Goal: Information Seeking & Learning: Learn about a topic

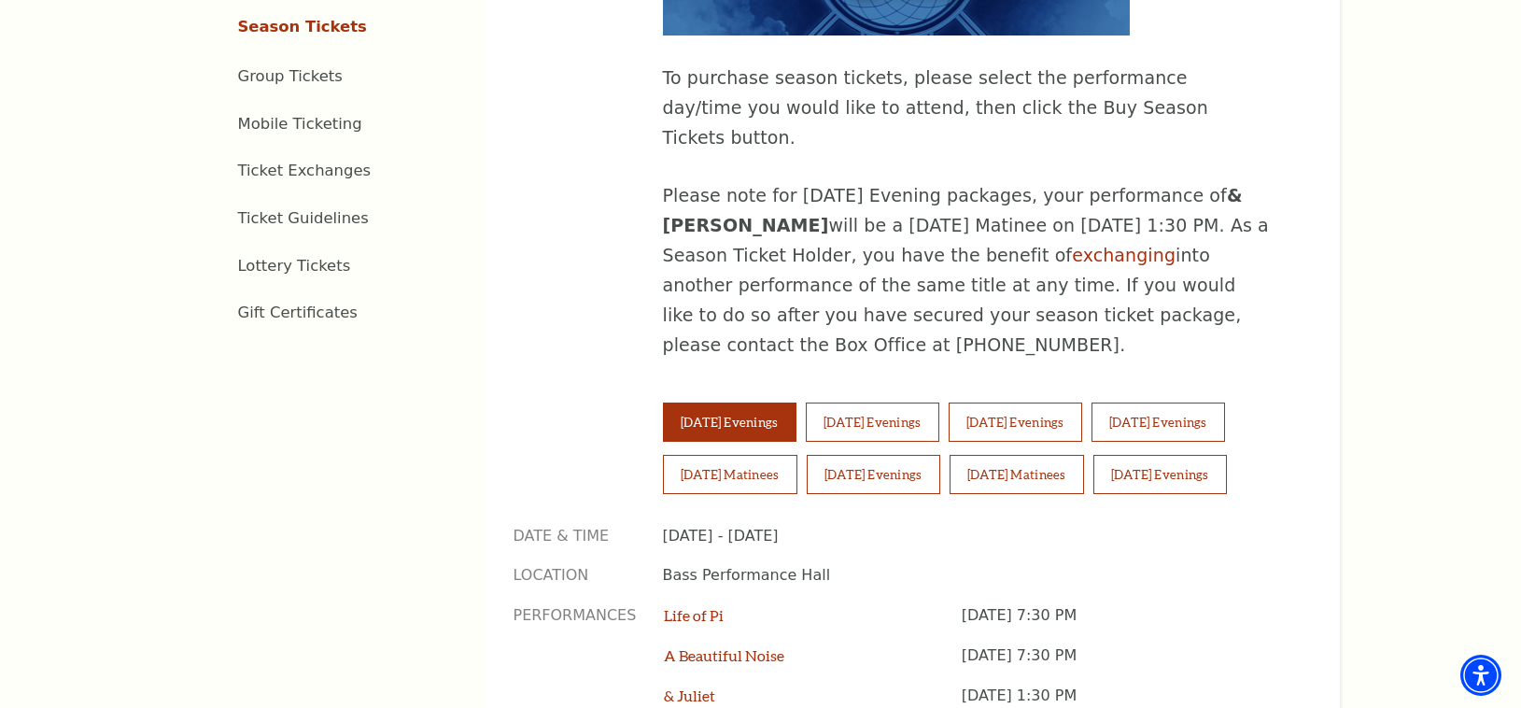
scroll to position [1098, 0]
click at [1023, 456] on button "[DATE] Matinees" at bounding box center [1017, 475] width 134 height 39
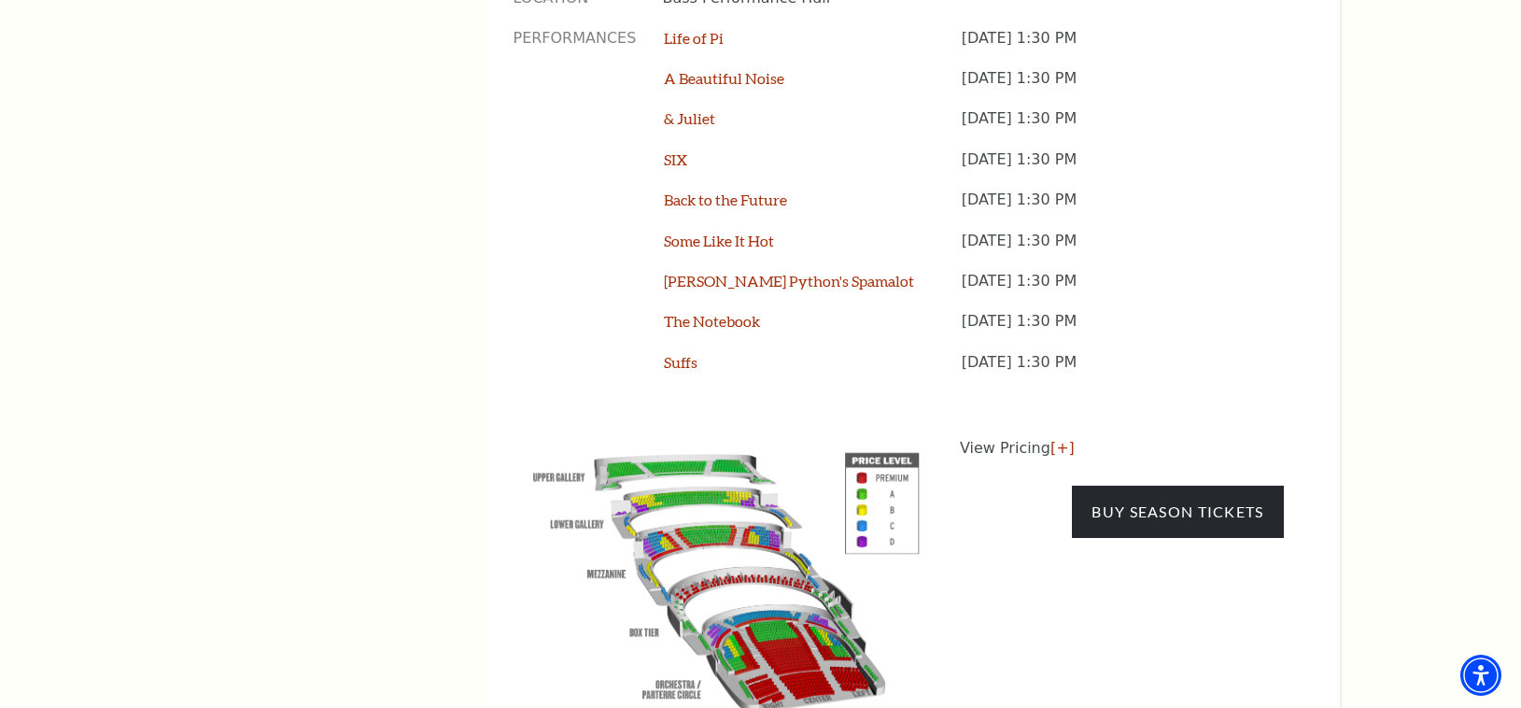
scroll to position [1730, 0]
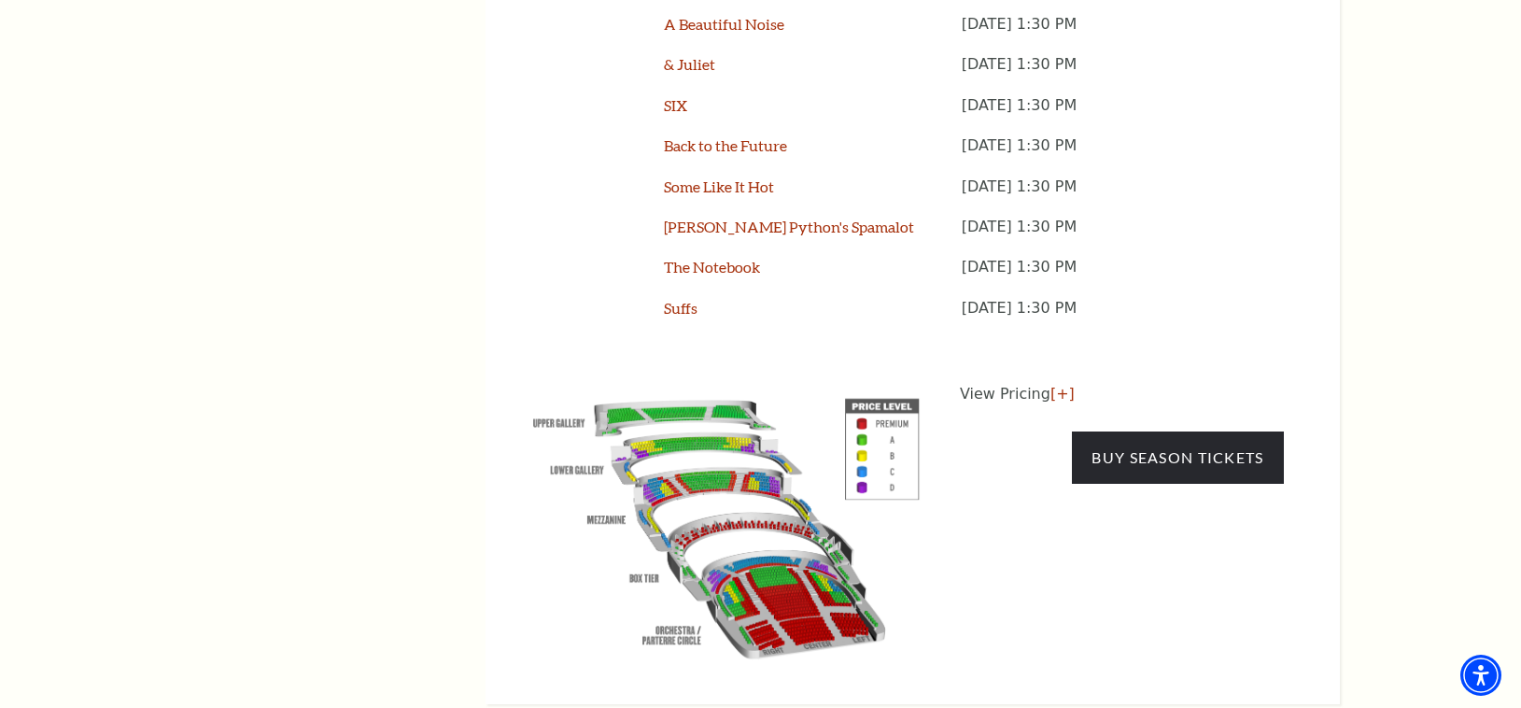
click at [1035, 383] on p "View Pricing [+]" at bounding box center [1122, 394] width 324 height 22
click at [1056, 385] on link "[+]" at bounding box center [1062, 394] width 24 height 18
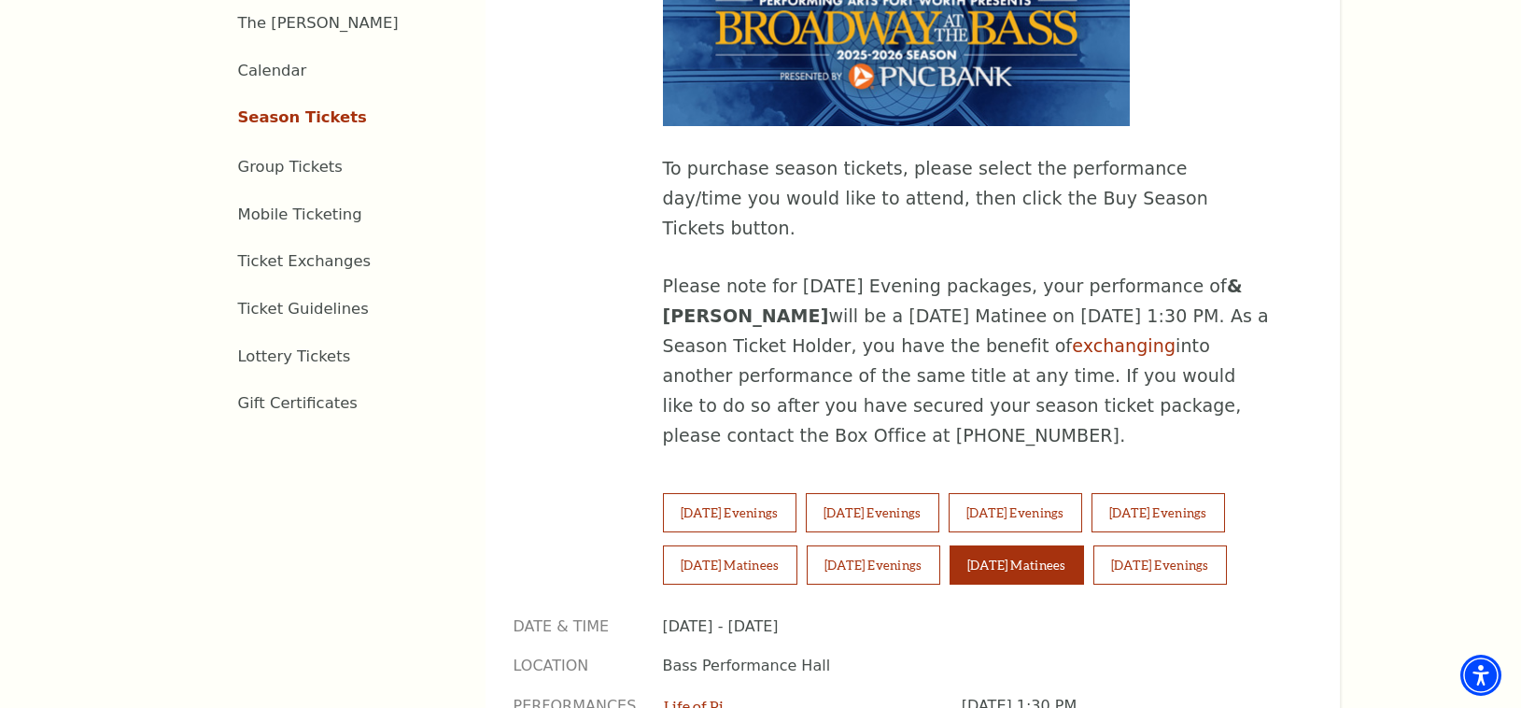
scroll to position [985, 0]
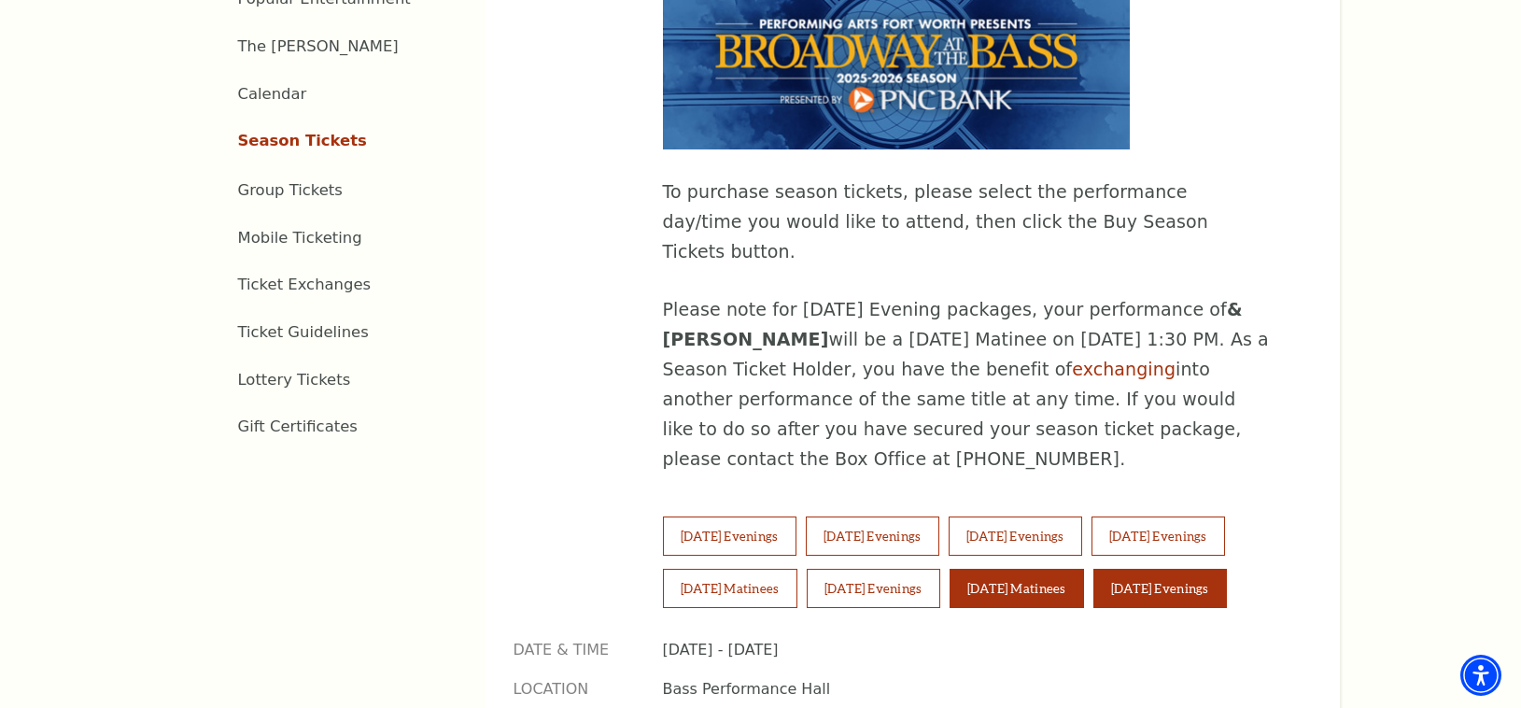
click at [1205, 569] on button "[DATE] Evenings" at bounding box center [1160, 588] width 134 height 39
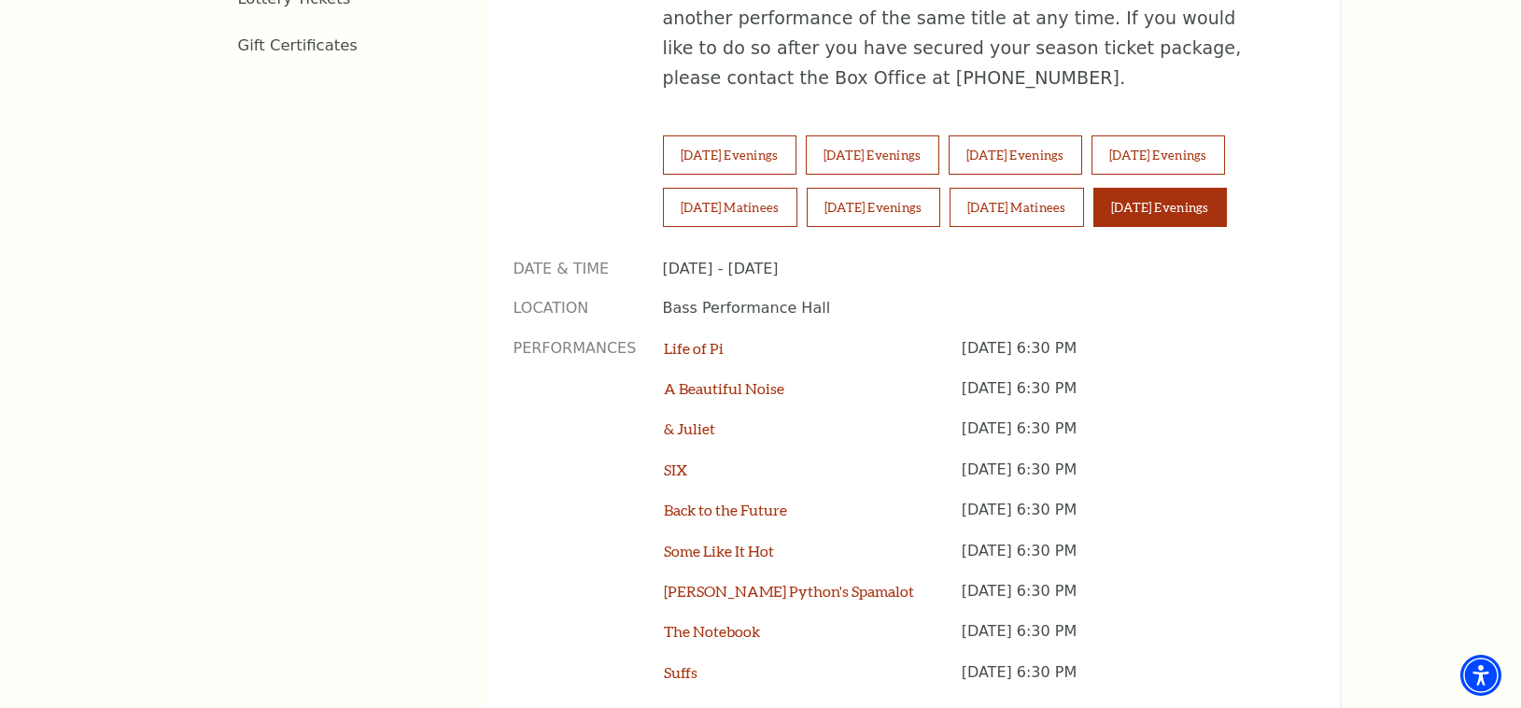
scroll to position [1572, 0]
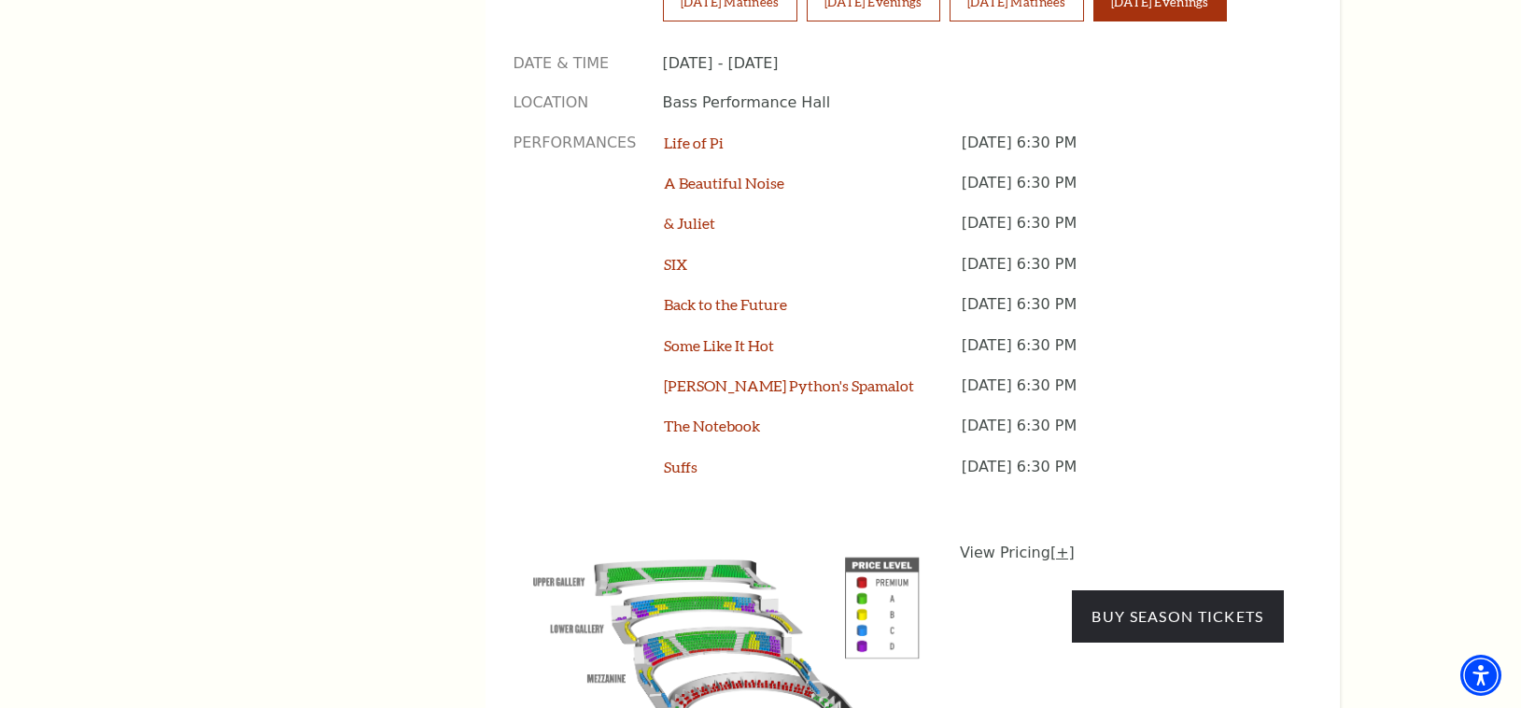
click at [1053, 543] on link "[+]" at bounding box center [1062, 552] width 24 height 18
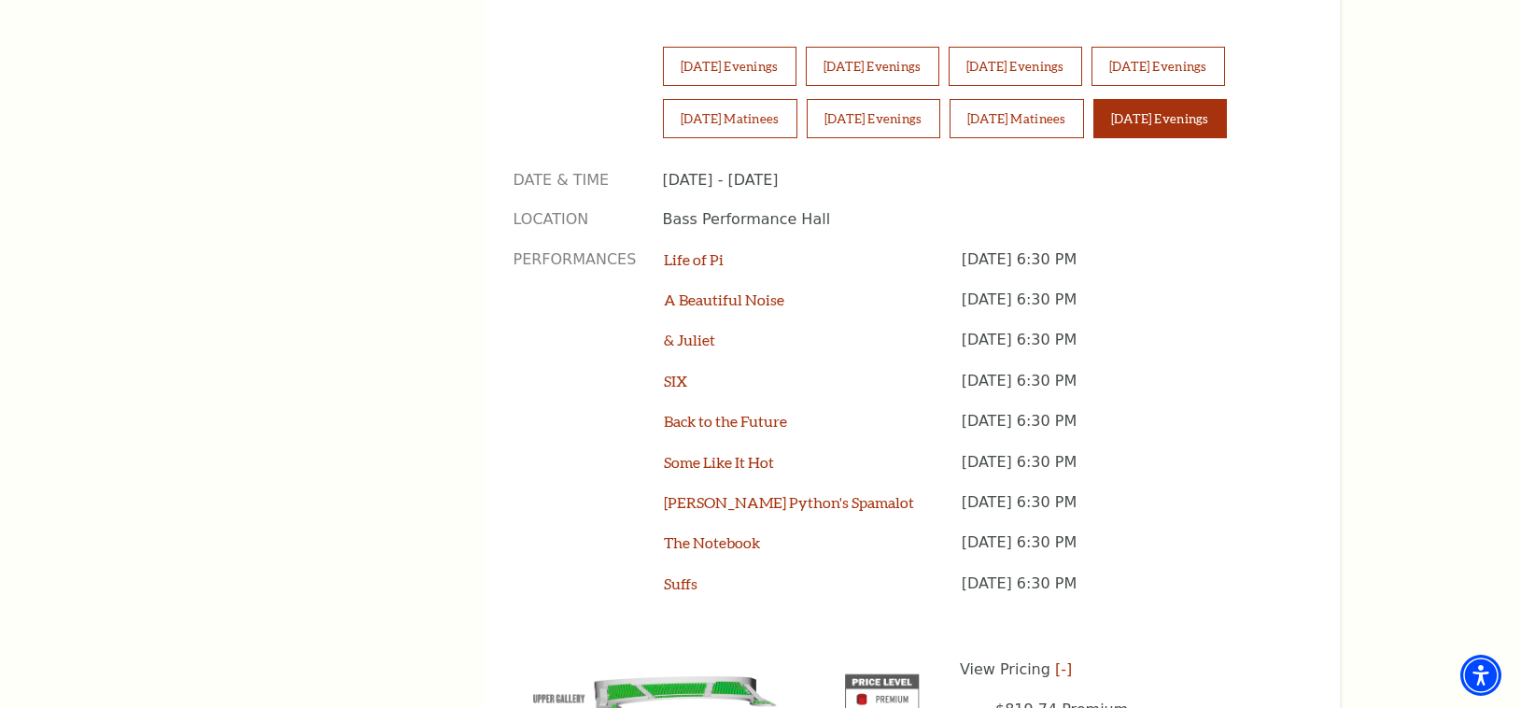
scroll to position [1333, 0]
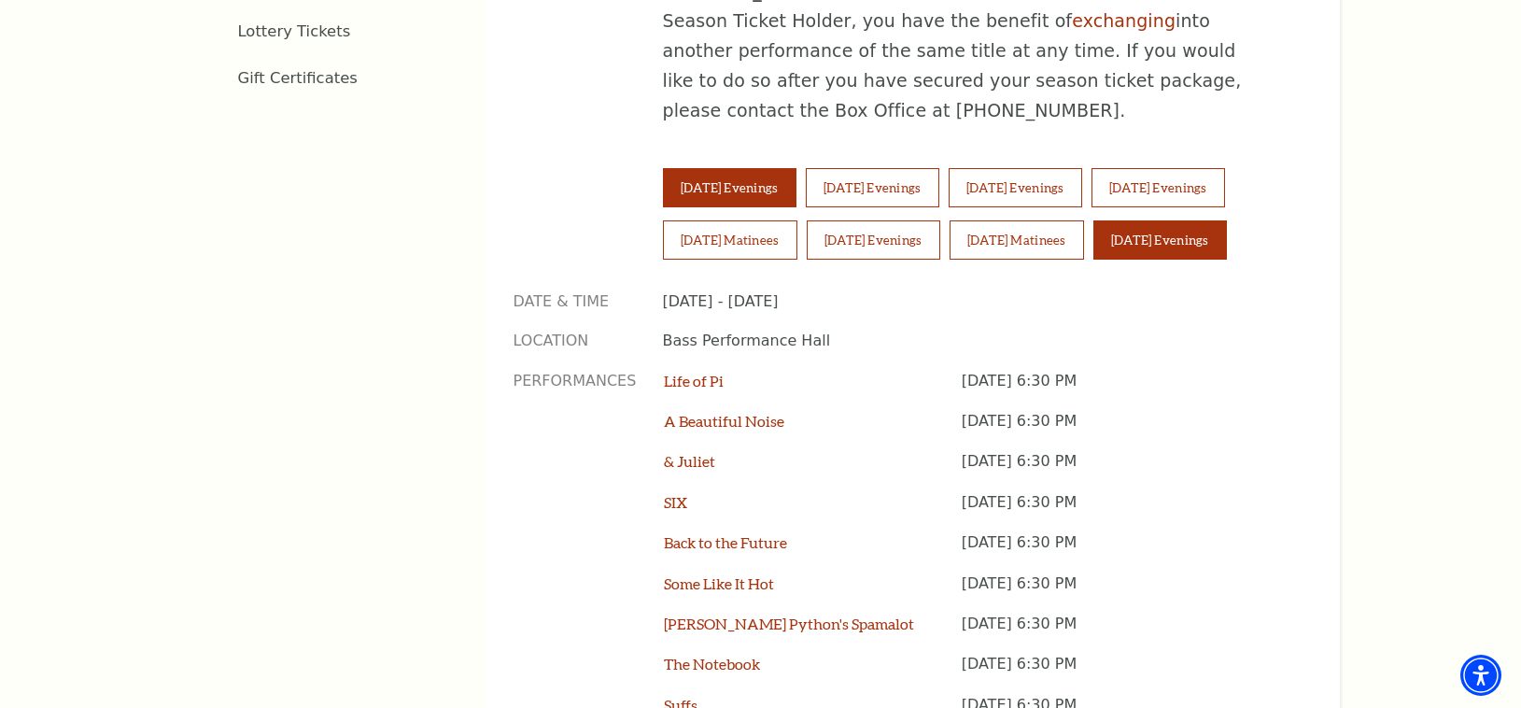
click at [775, 168] on button "[DATE] Evenings" at bounding box center [730, 187] width 134 height 39
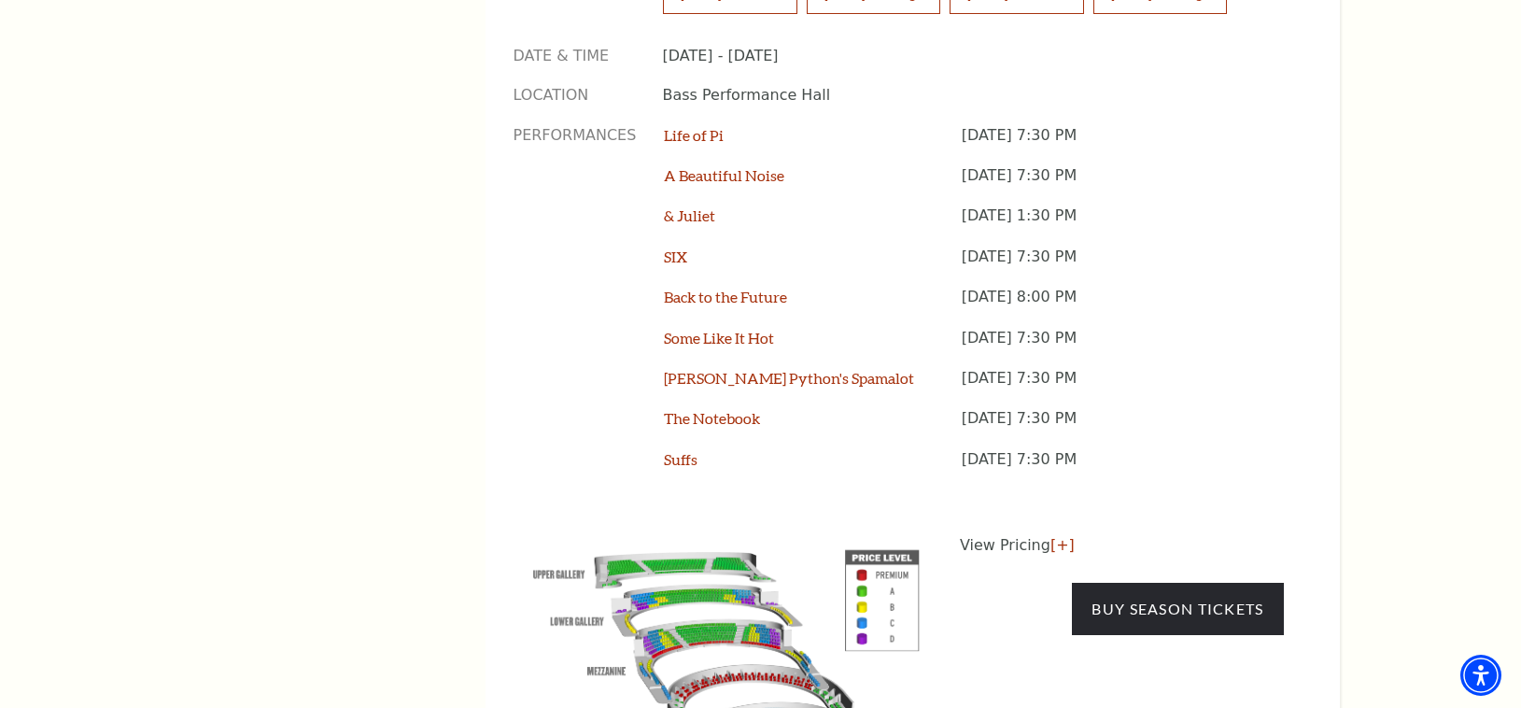
scroll to position [1580, 0]
click at [1060, 535] on link "[+]" at bounding box center [1062, 544] width 24 height 18
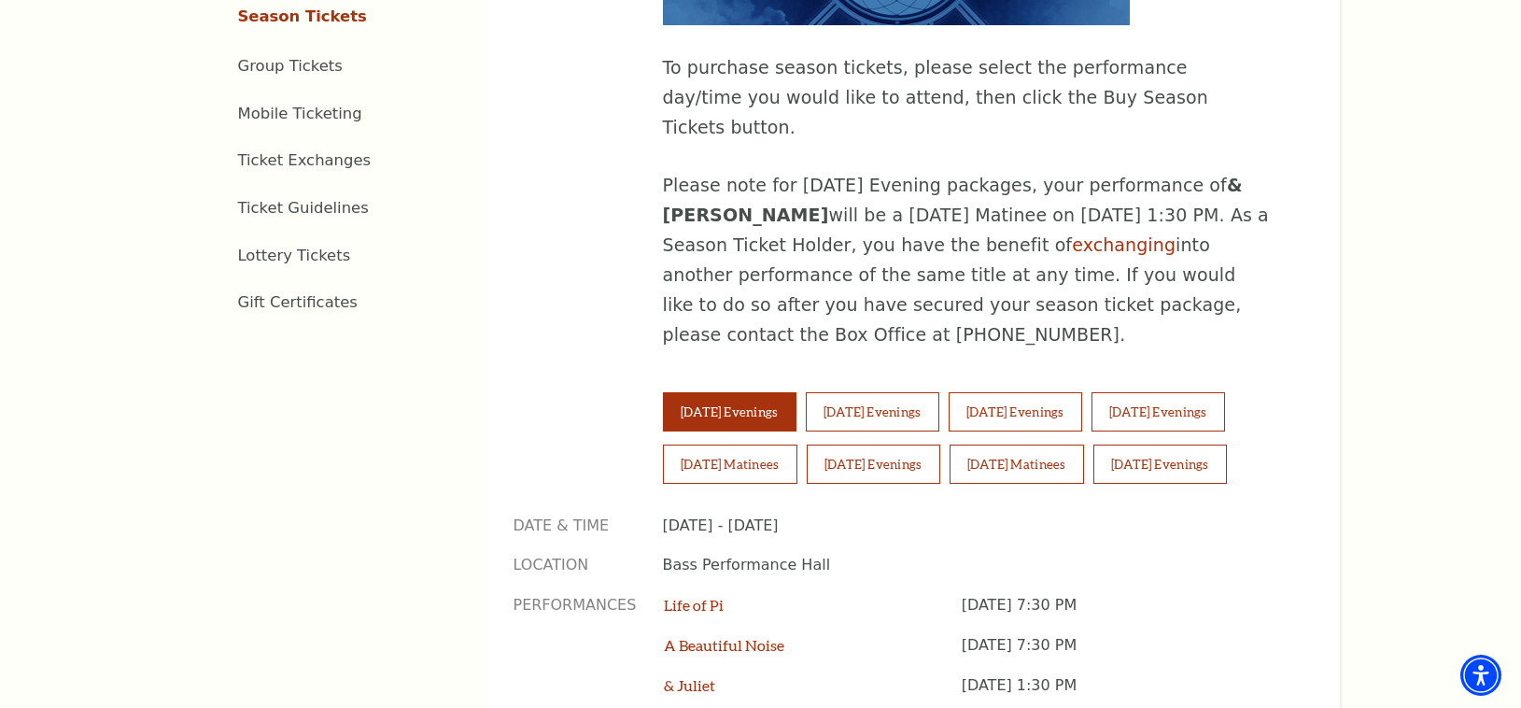
scroll to position [1108, 0]
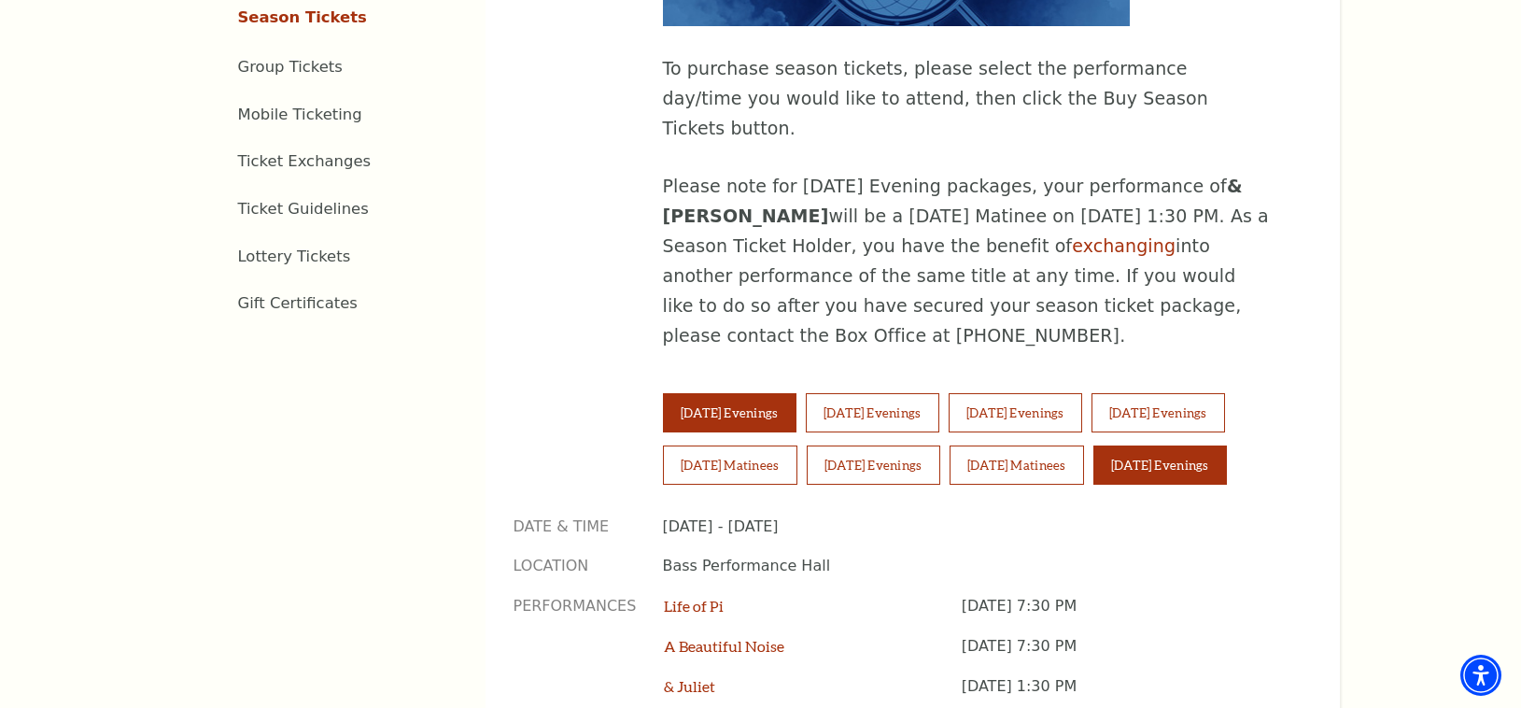
click at [1178, 445] on button "[DATE] Evenings" at bounding box center [1160, 464] width 134 height 39
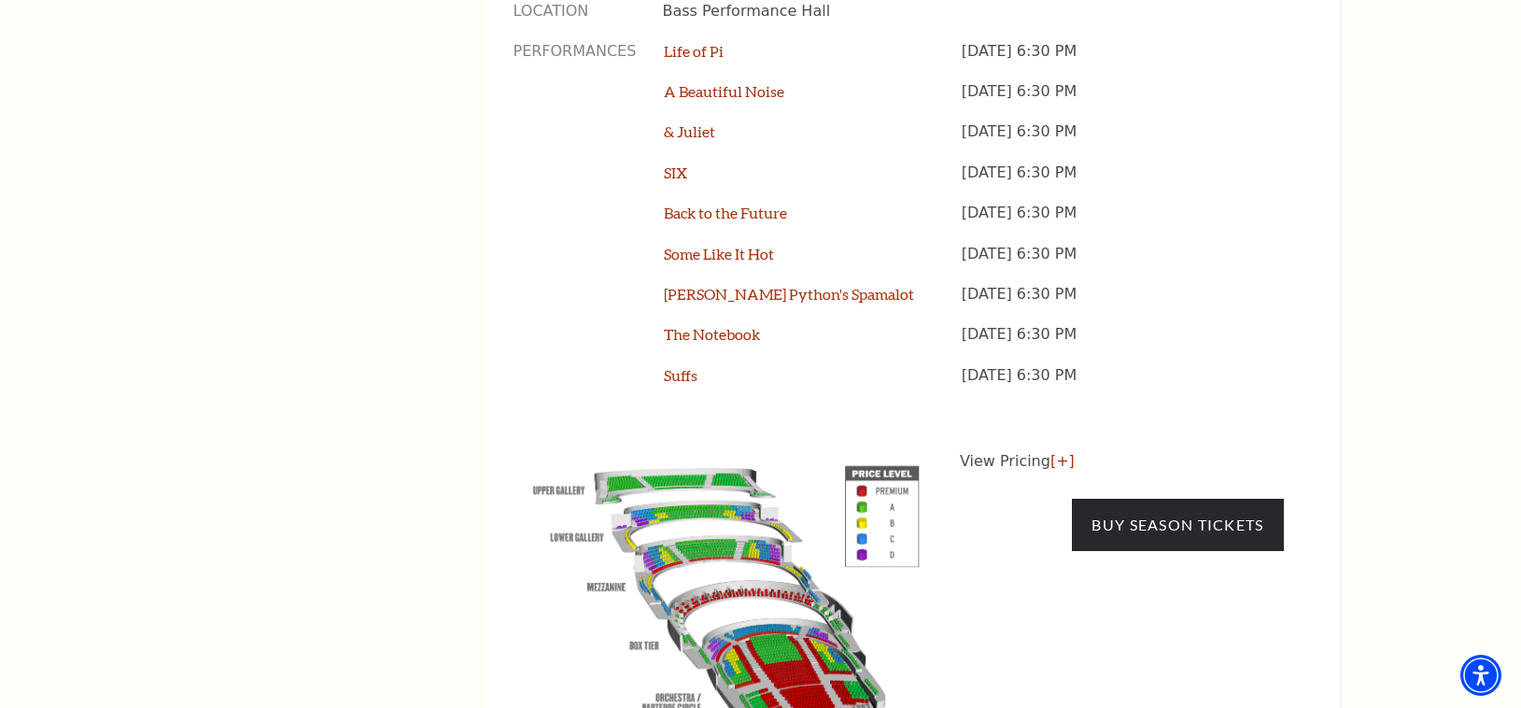
scroll to position [1704, 0]
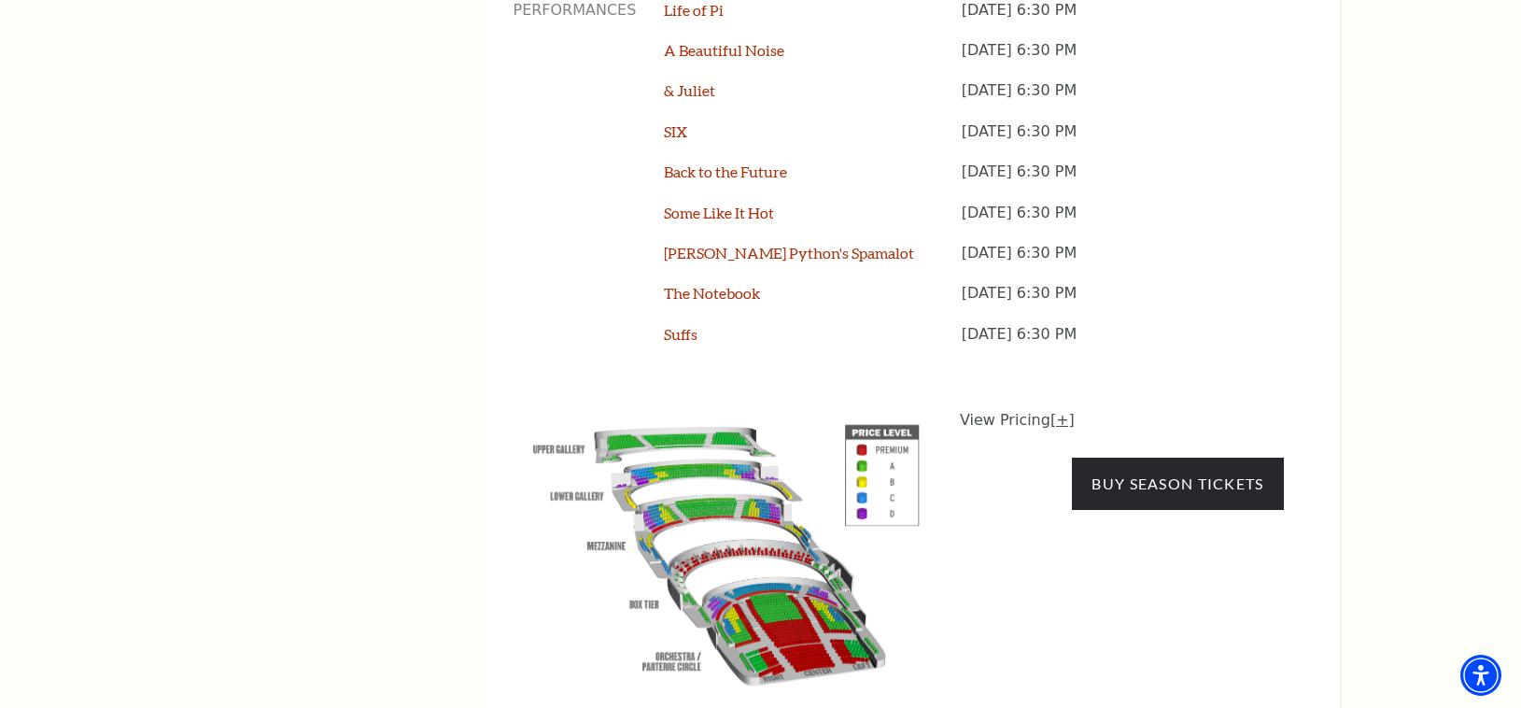
click at [1061, 411] on link "[+]" at bounding box center [1062, 420] width 24 height 18
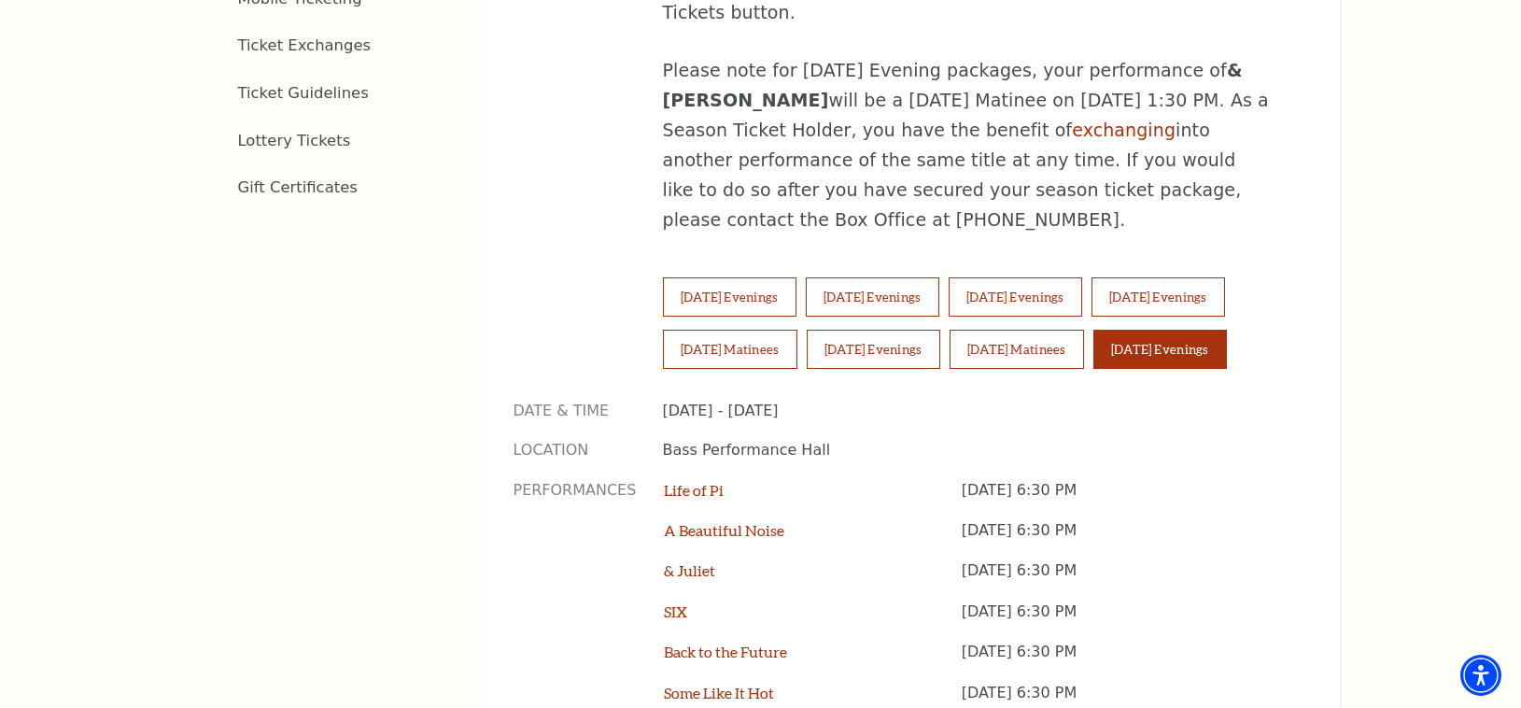
scroll to position [1223, 0]
click at [935, 278] on button "[DATE] Evenings" at bounding box center [873, 297] width 134 height 39
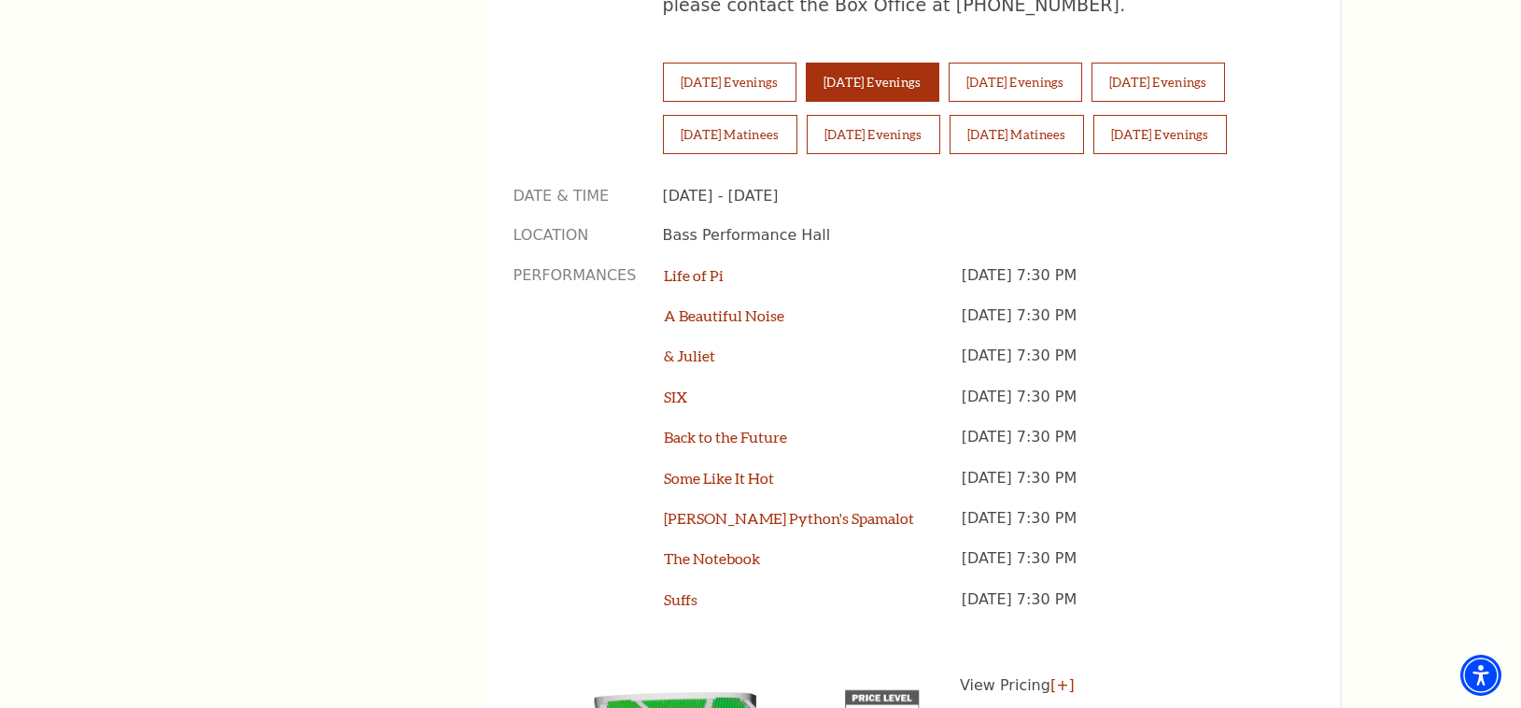
scroll to position [1691, 0]
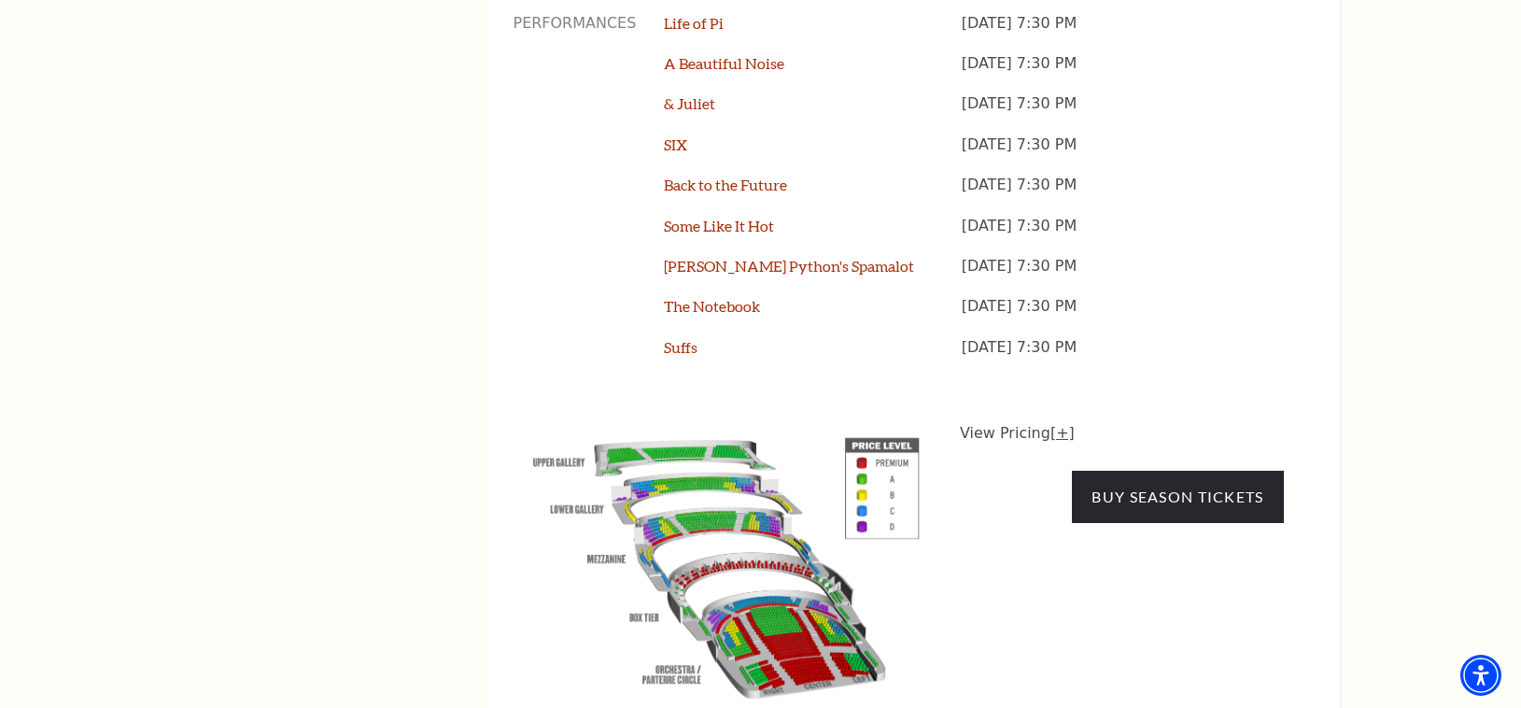
click at [1060, 424] on link "[+]" at bounding box center [1062, 433] width 24 height 18
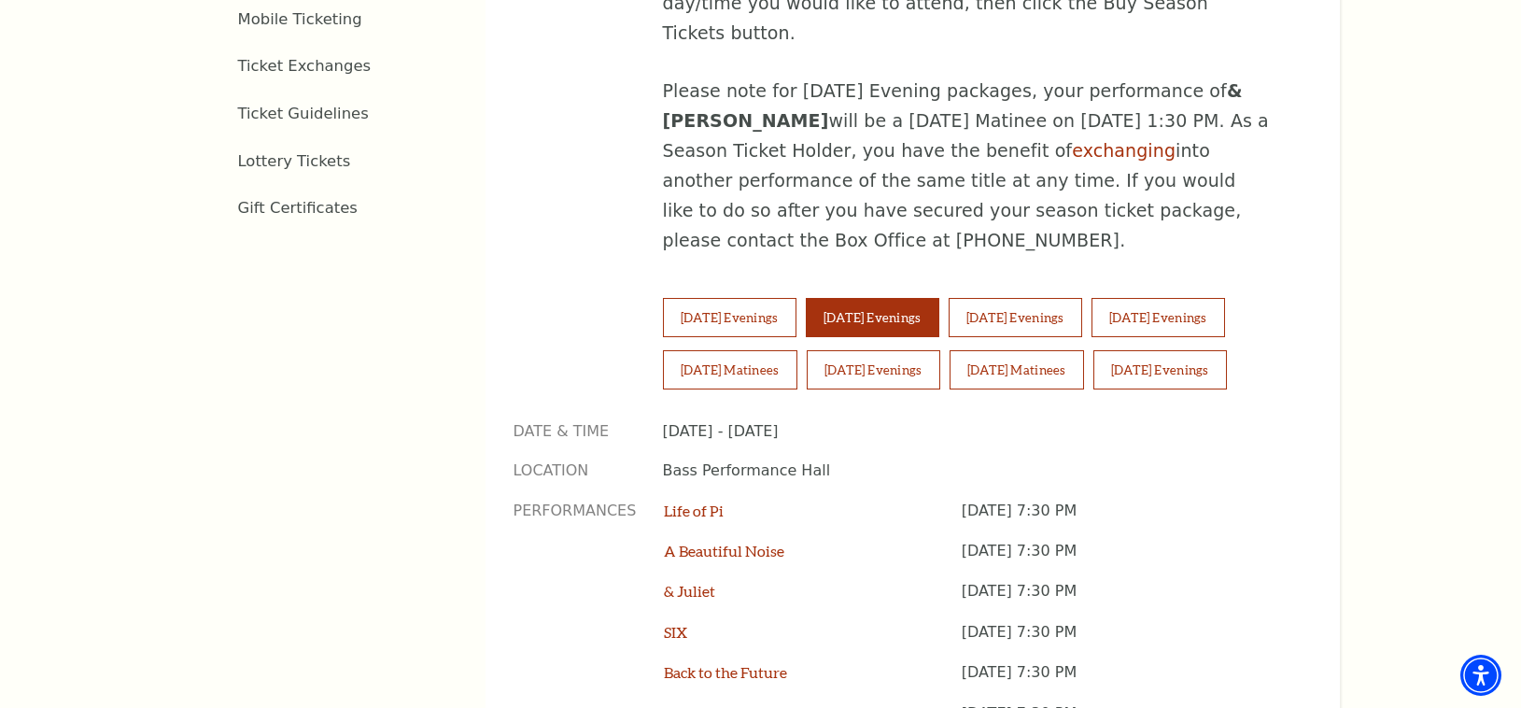
scroll to position [1203, 0]
click at [1082, 299] on button "[DATE] Evenings" at bounding box center [1016, 318] width 134 height 39
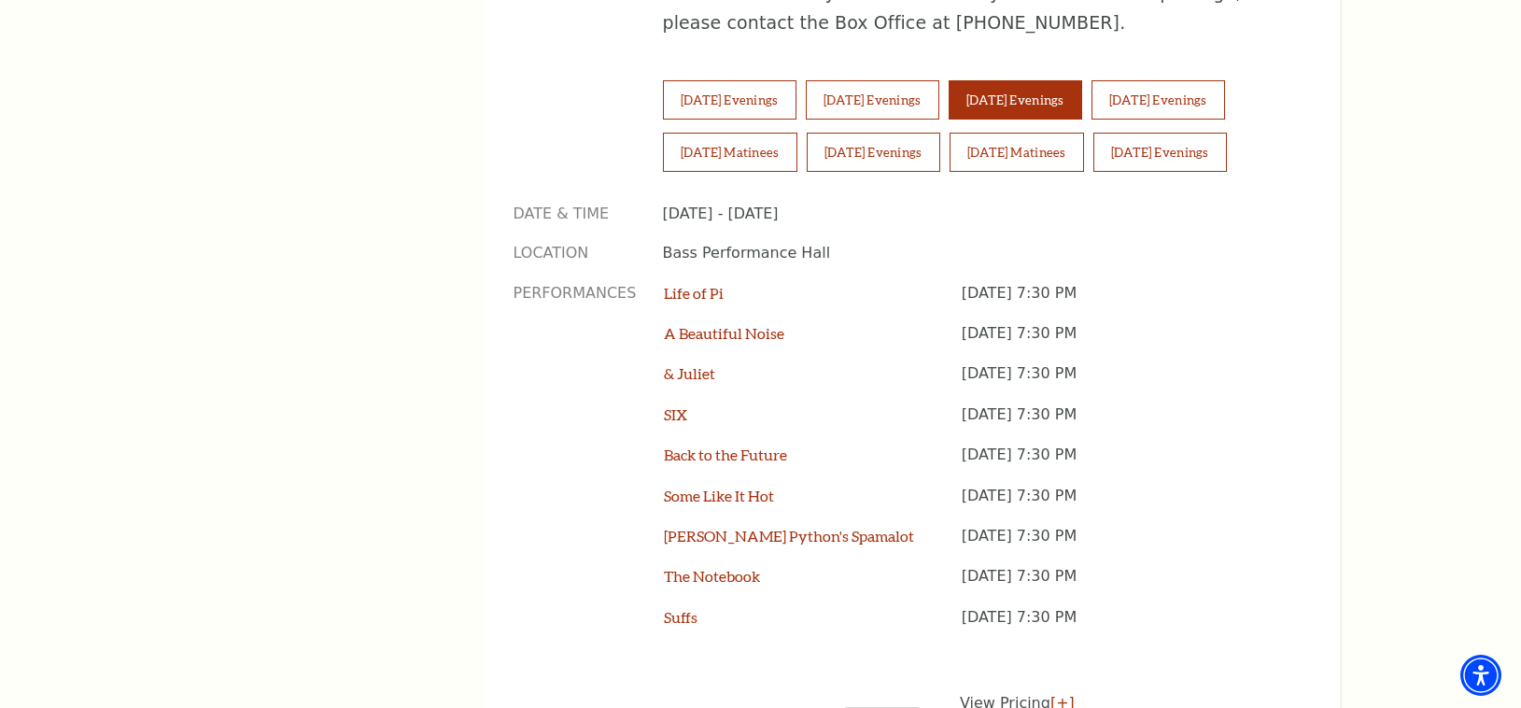
scroll to position [1422, 0]
click at [1062, 693] on link "[+]" at bounding box center [1062, 702] width 24 height 18
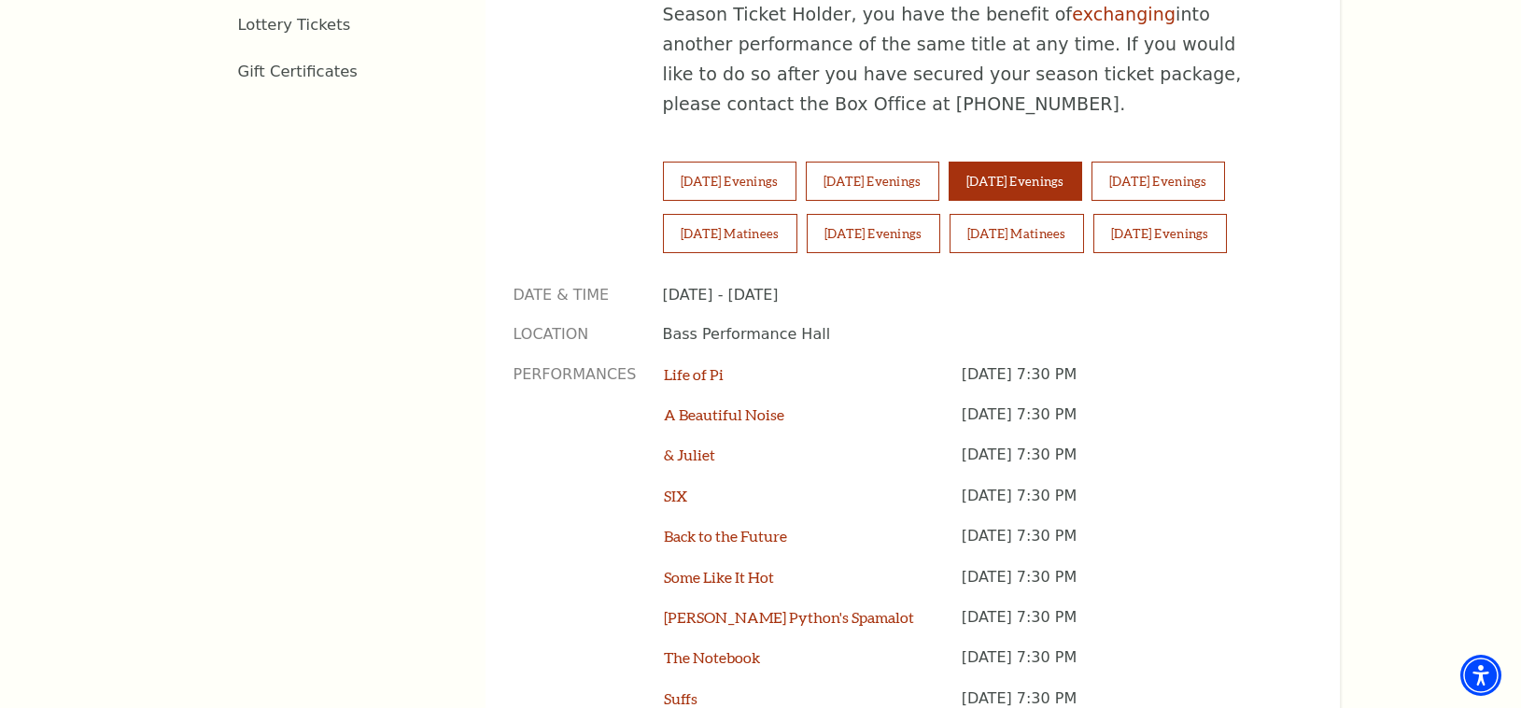
scroll to position [1199, 0]
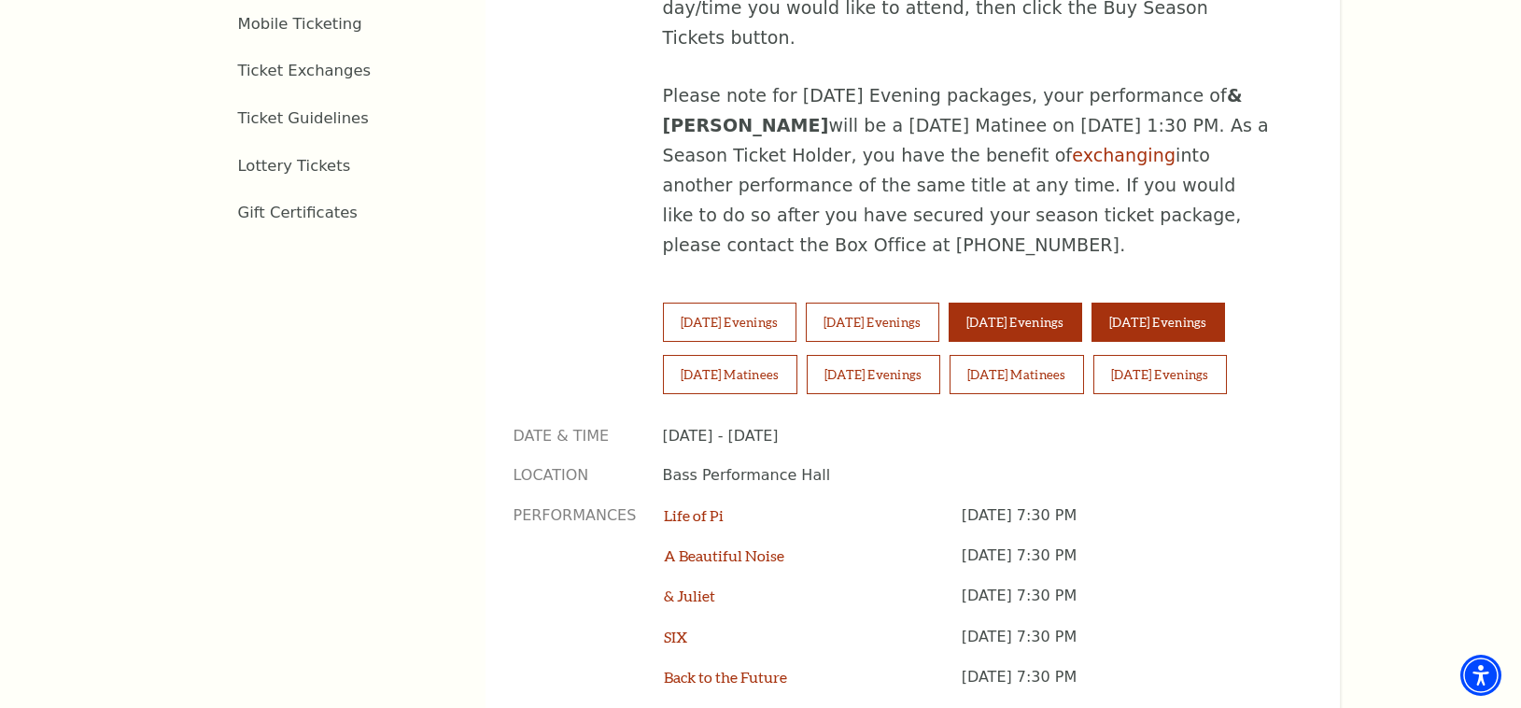
click at [1225, 303] on button "[DATE] Evenings" at bounding box center [1159, 322] width 134 height 39
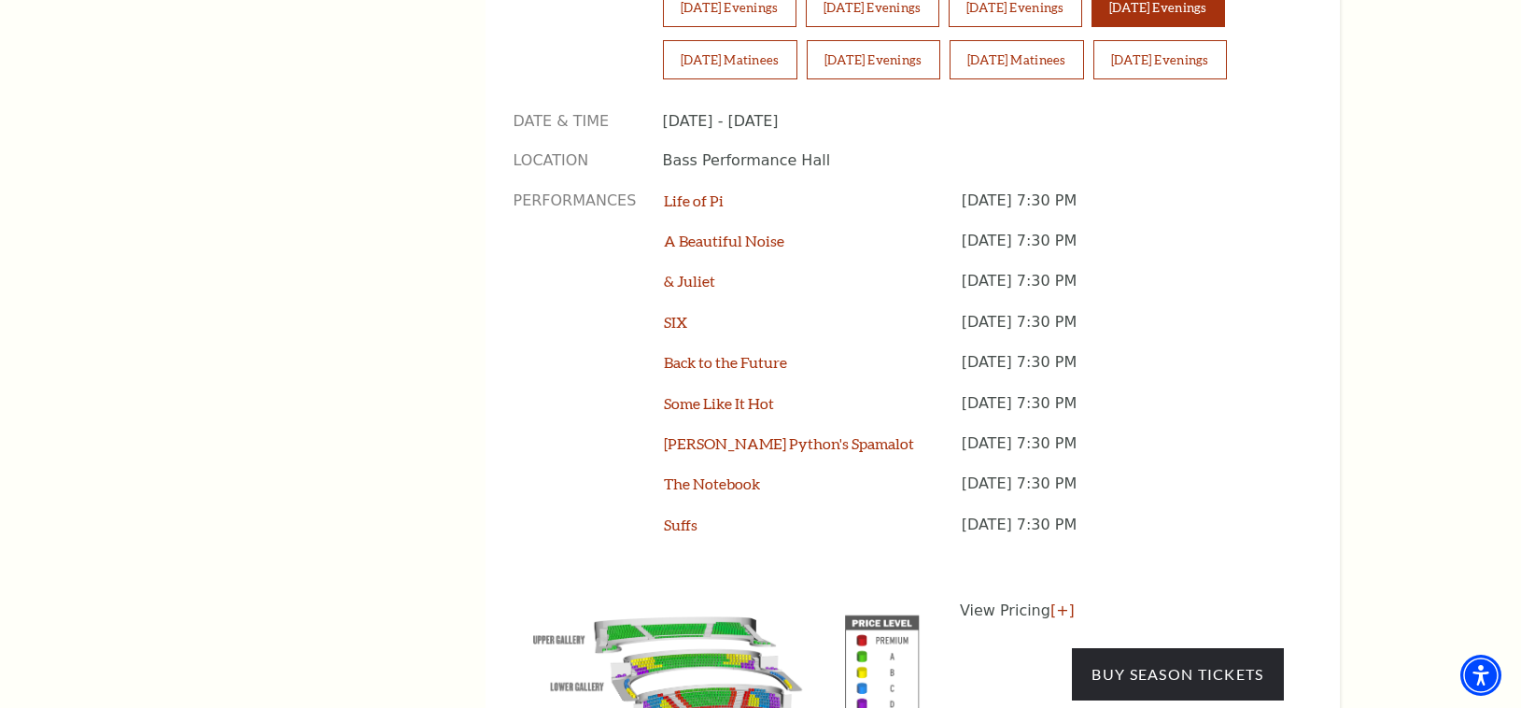
scroll to position [1569, 0]
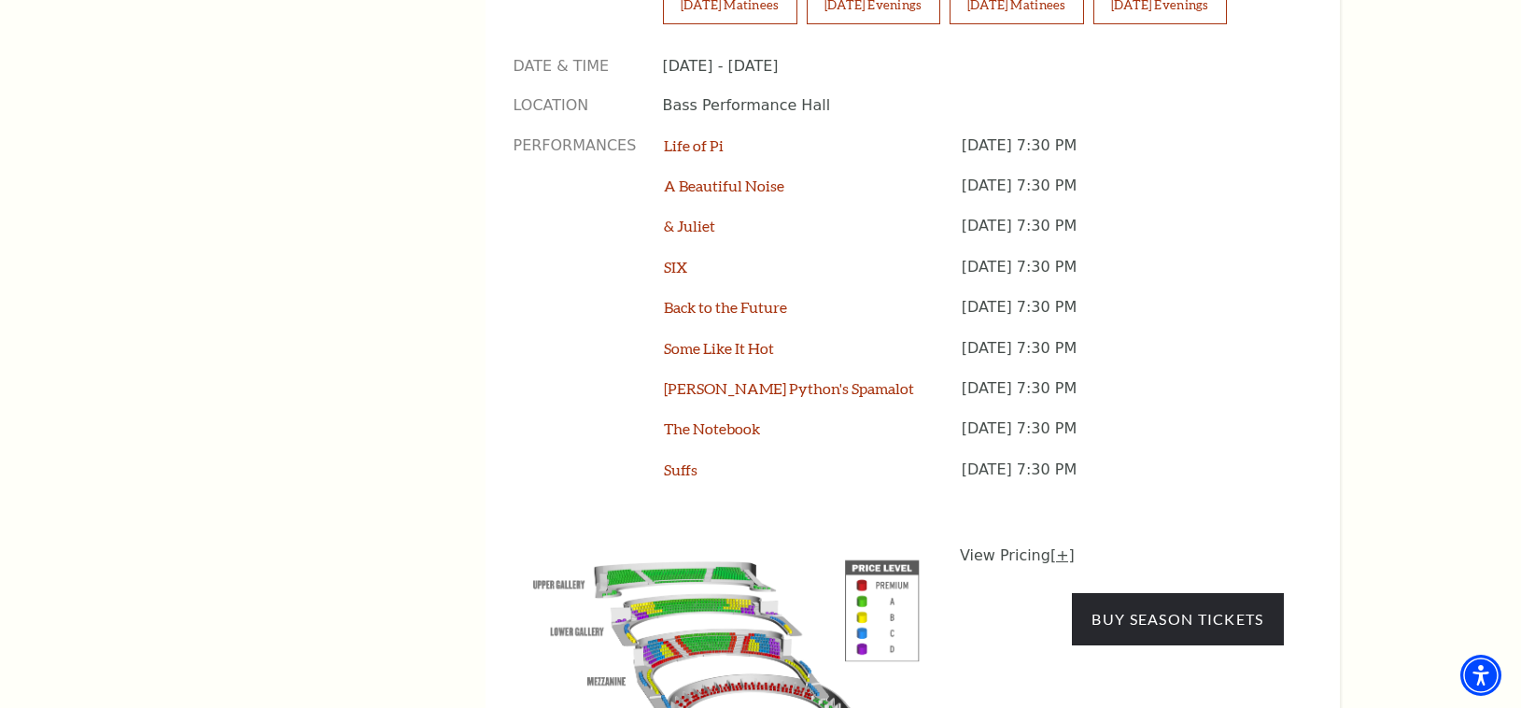
click at [1056, 546] on link "[+]" at bounding box center [1062, 555] width 24 height 18
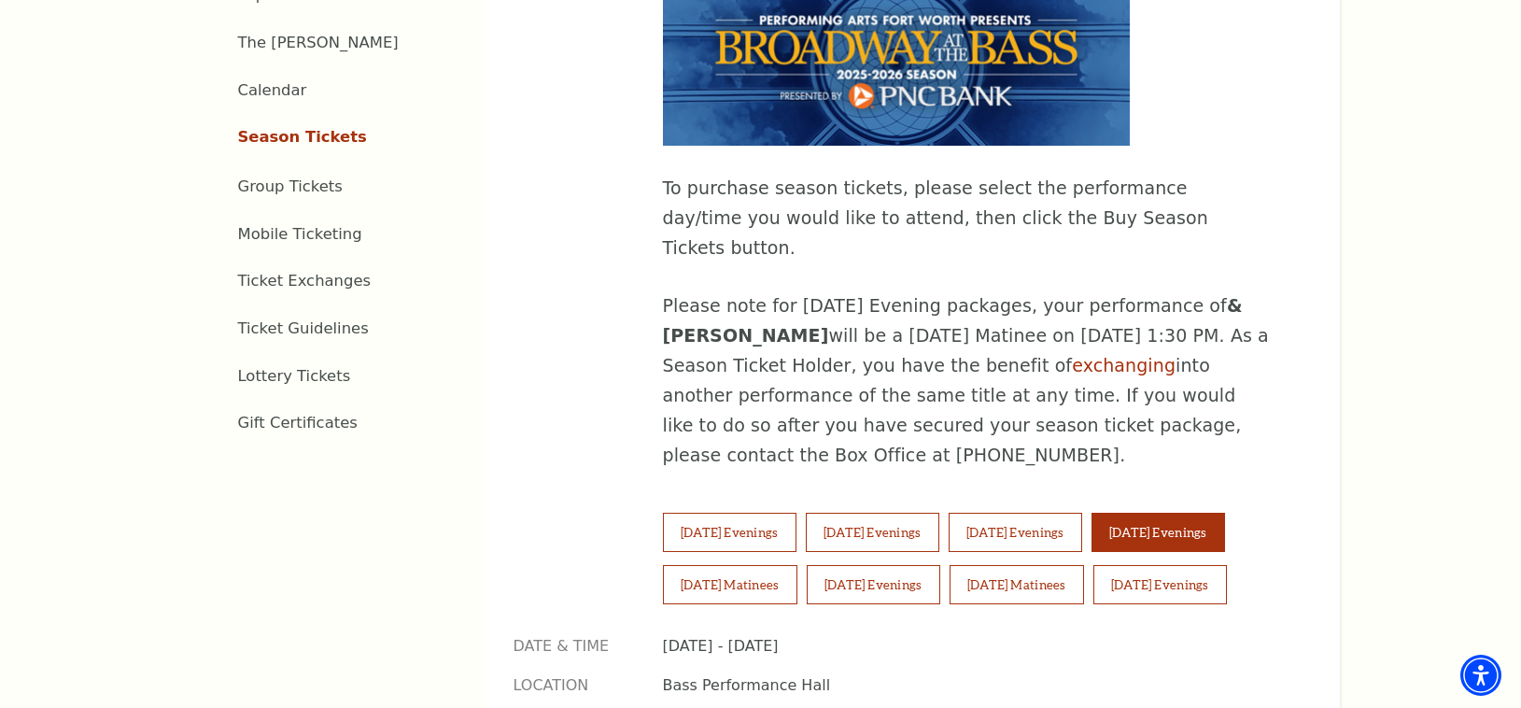
scroll to position [990, 0]
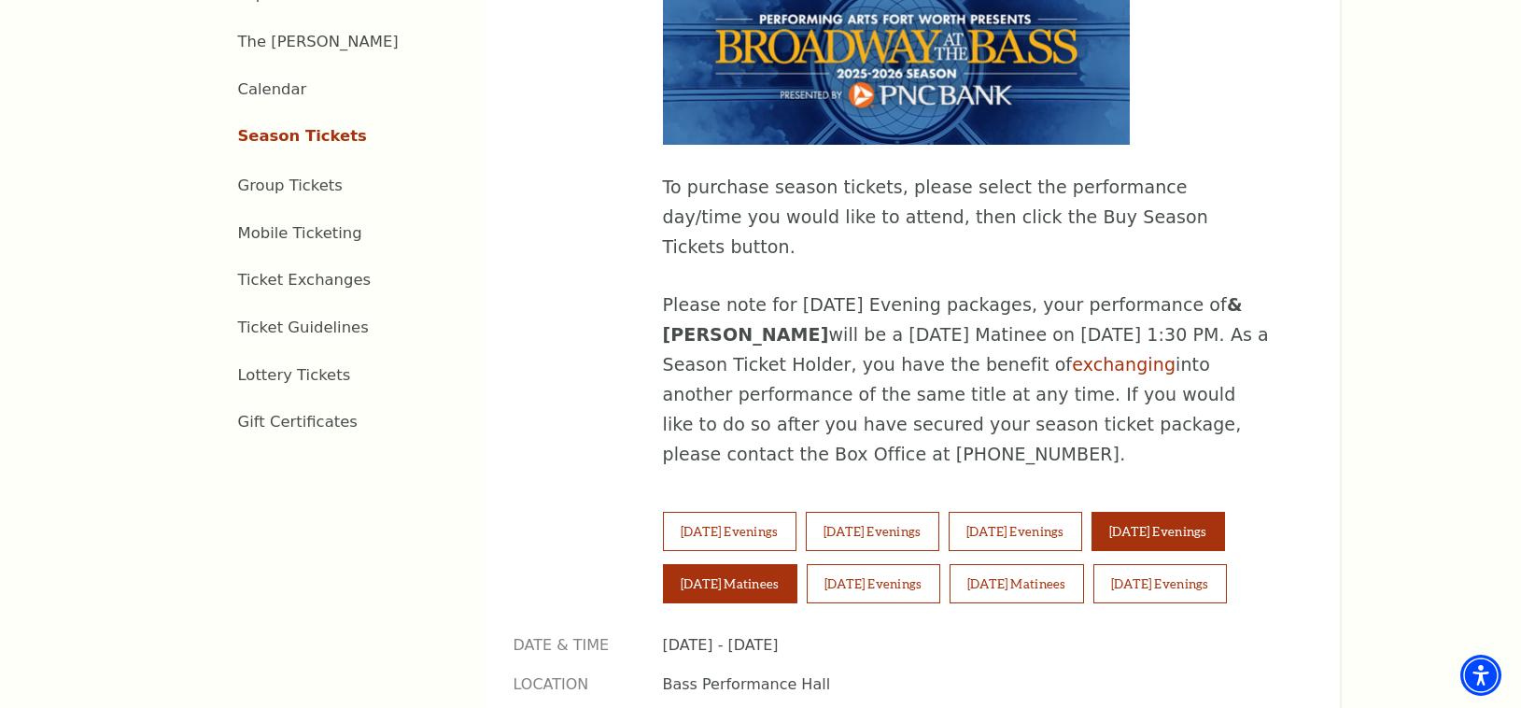
click at [749, 564] on button "[DATE] Matinees" at bounding box center [730, 583] width 134 height 39
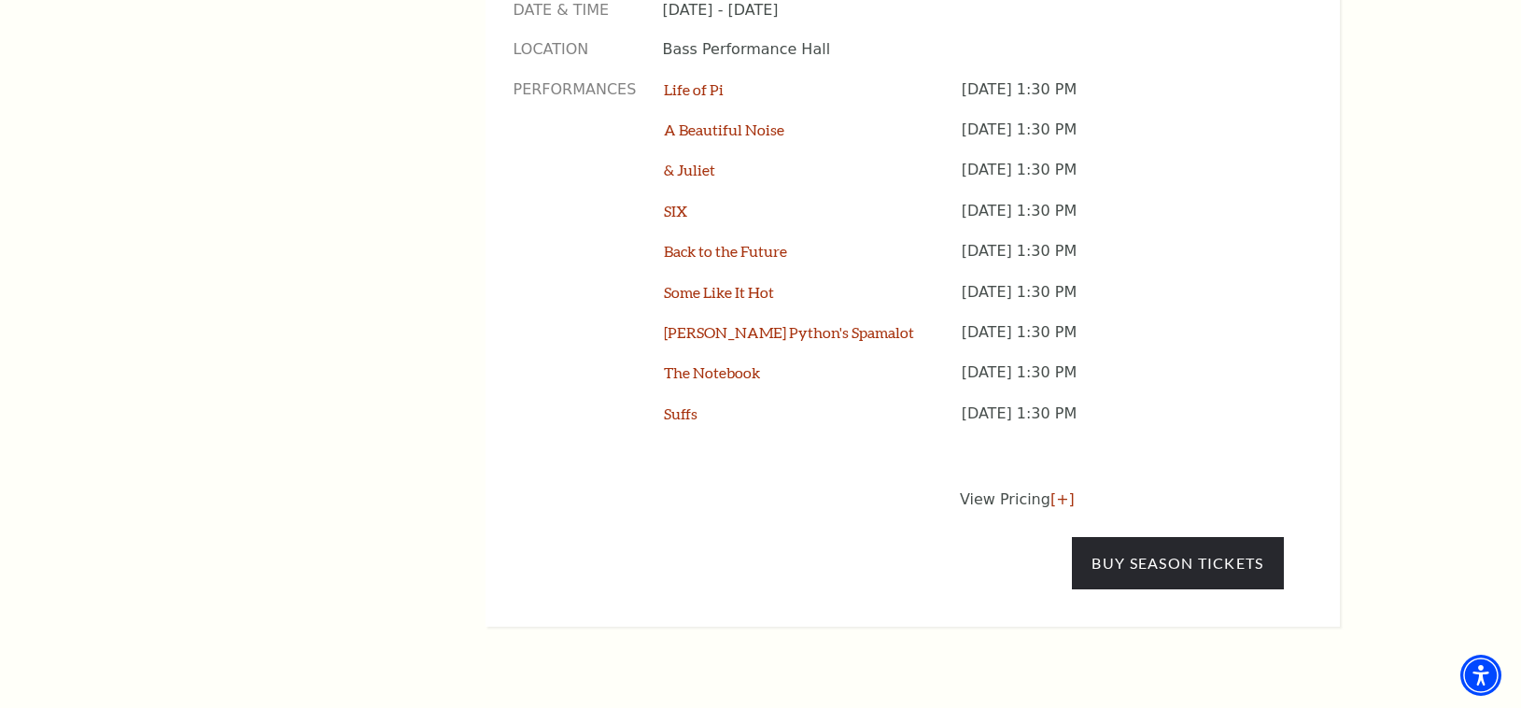
scroll to position [1638, 0]
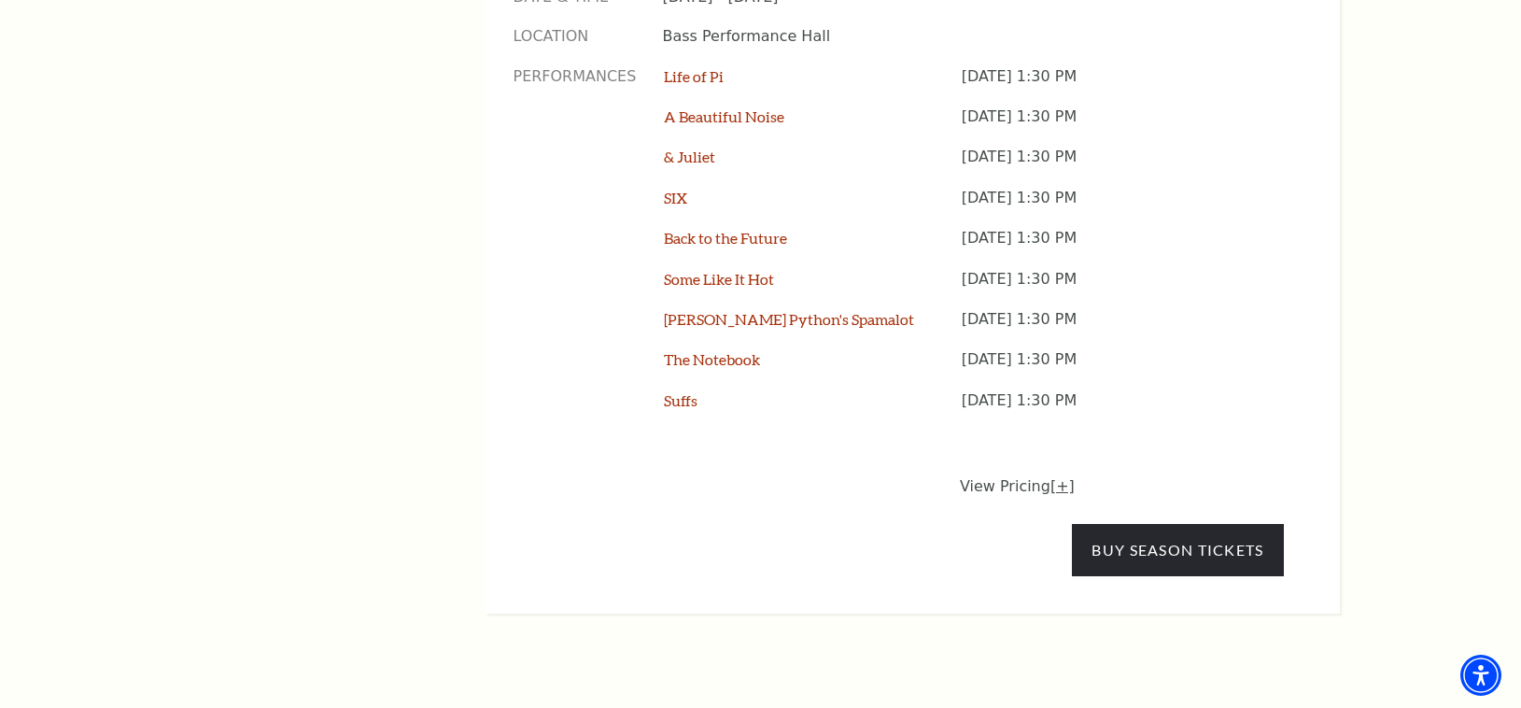
click at [1056, 477] on link "[+]" at bounding box center [1062, 486] width 24 height 18
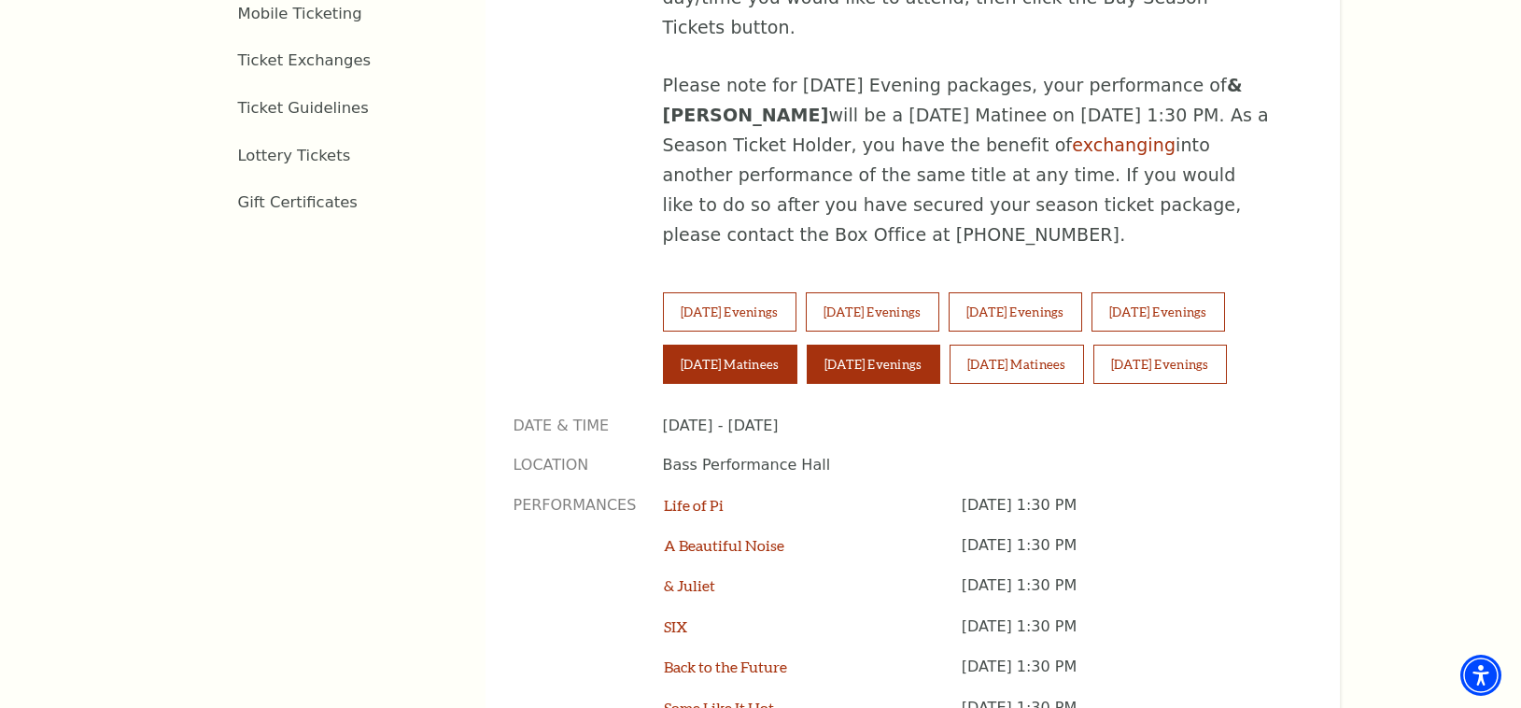
click at [857, 345] on button "[DATE] Evenings" at bounding box center [874, 364] width 134 height 39
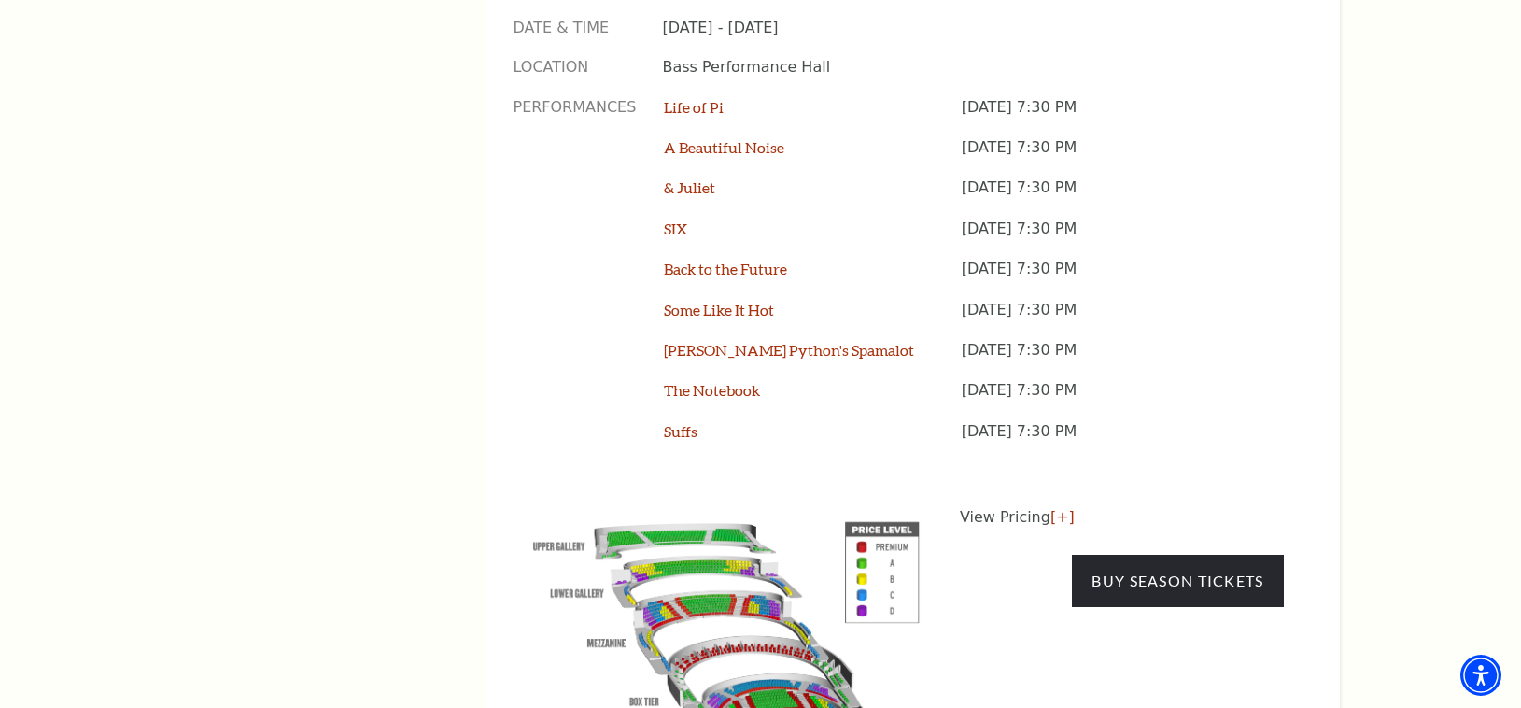
scroll to position [1643, 0]
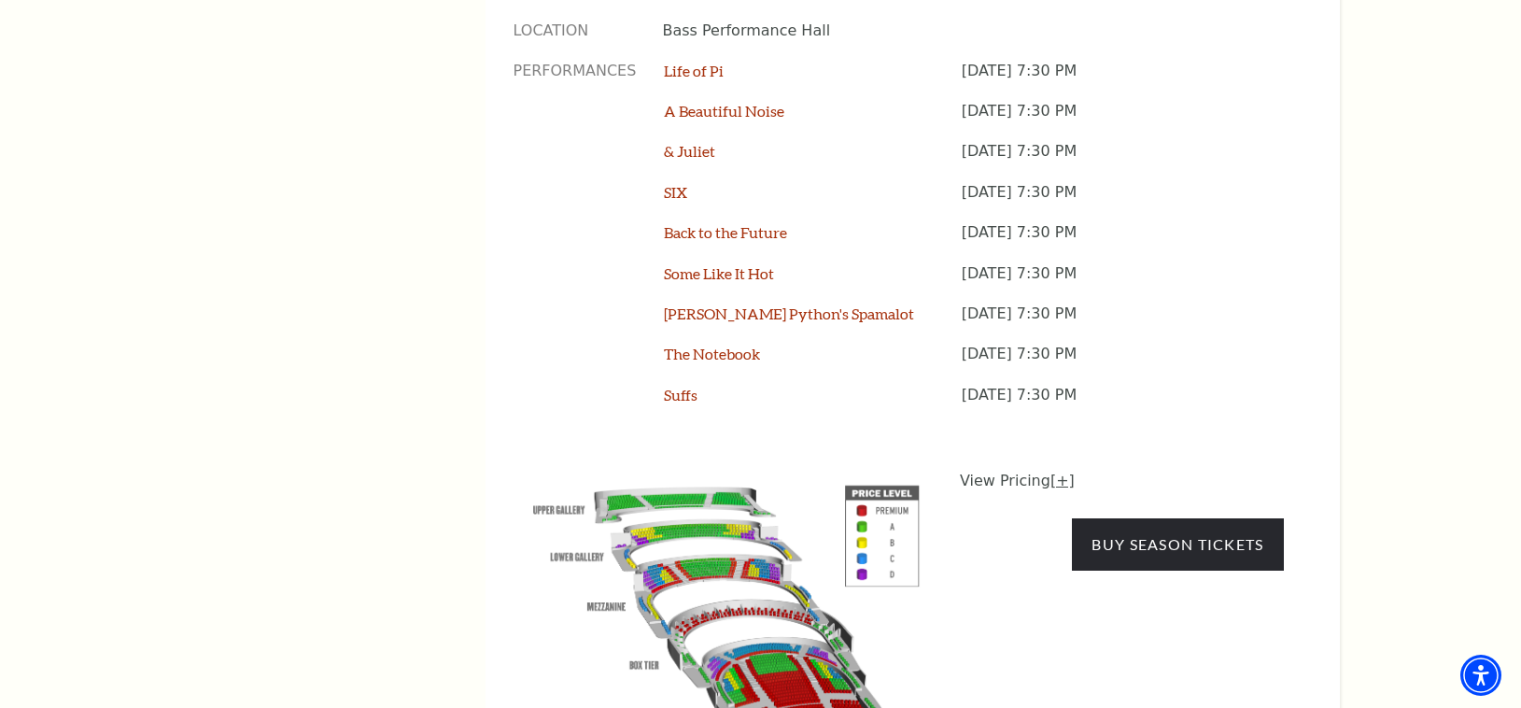
click at [1060, 472] on link "[+]" at bounding box center [1062, 481] width 24 height 18
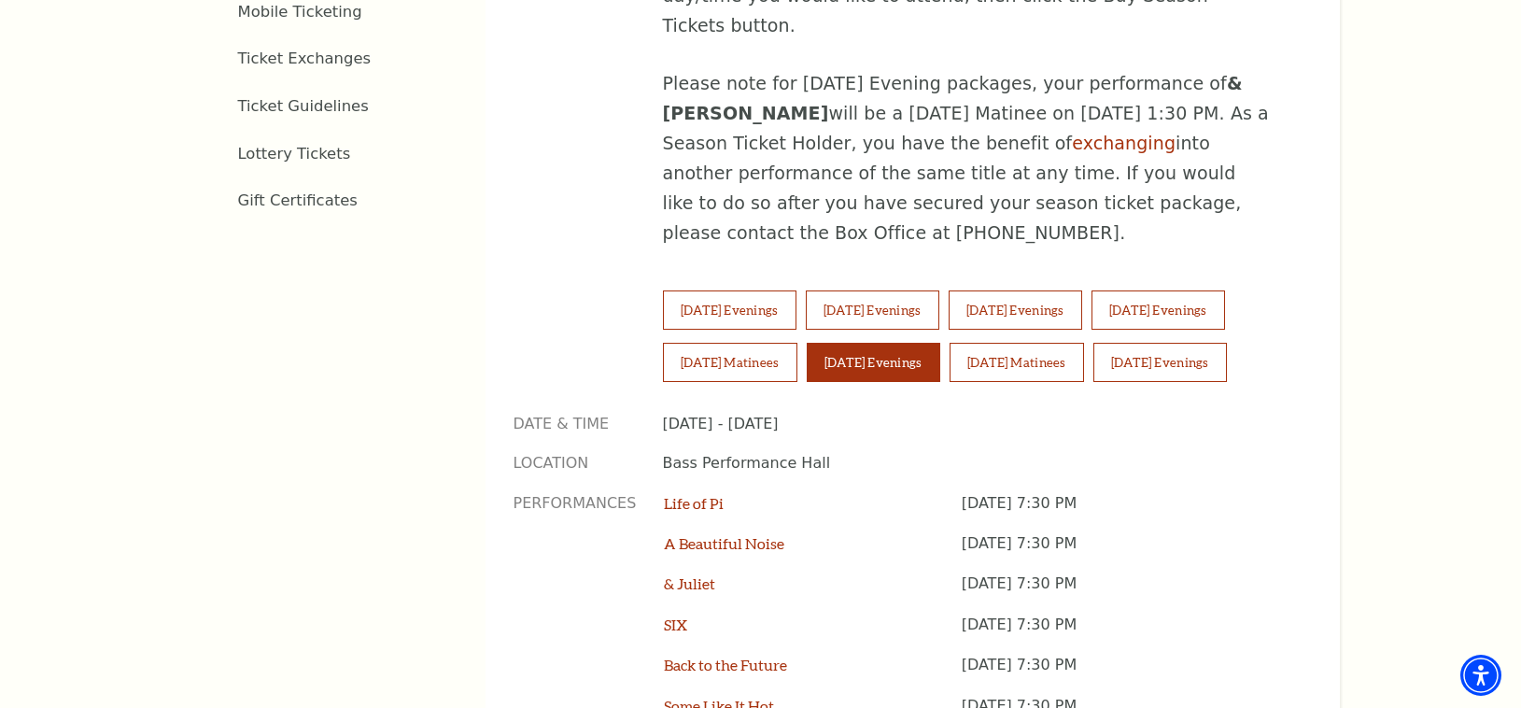
scroll to position [1209, 0]
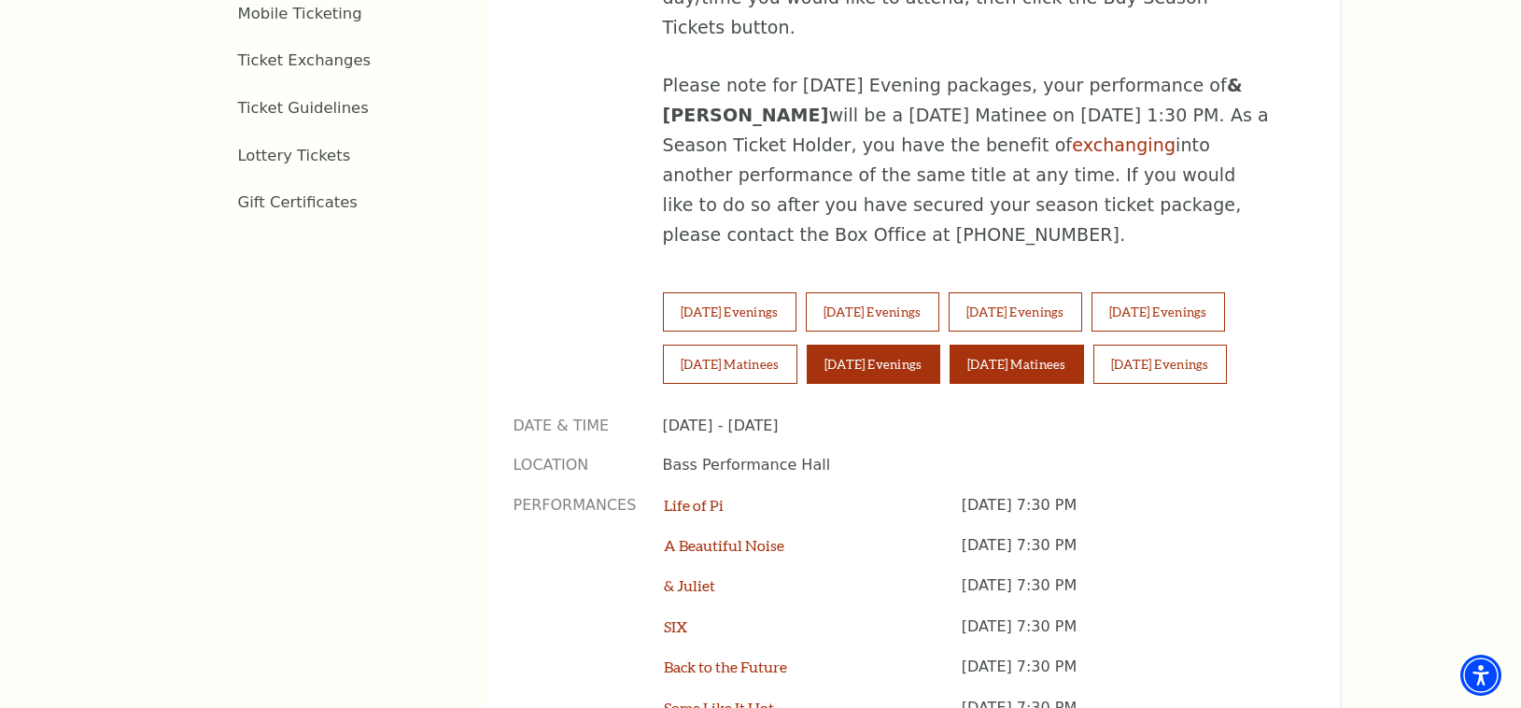
click at [1029, 345] on button "[DATE] Matinees" at bounding box center [1017, 364] width 134 height 39
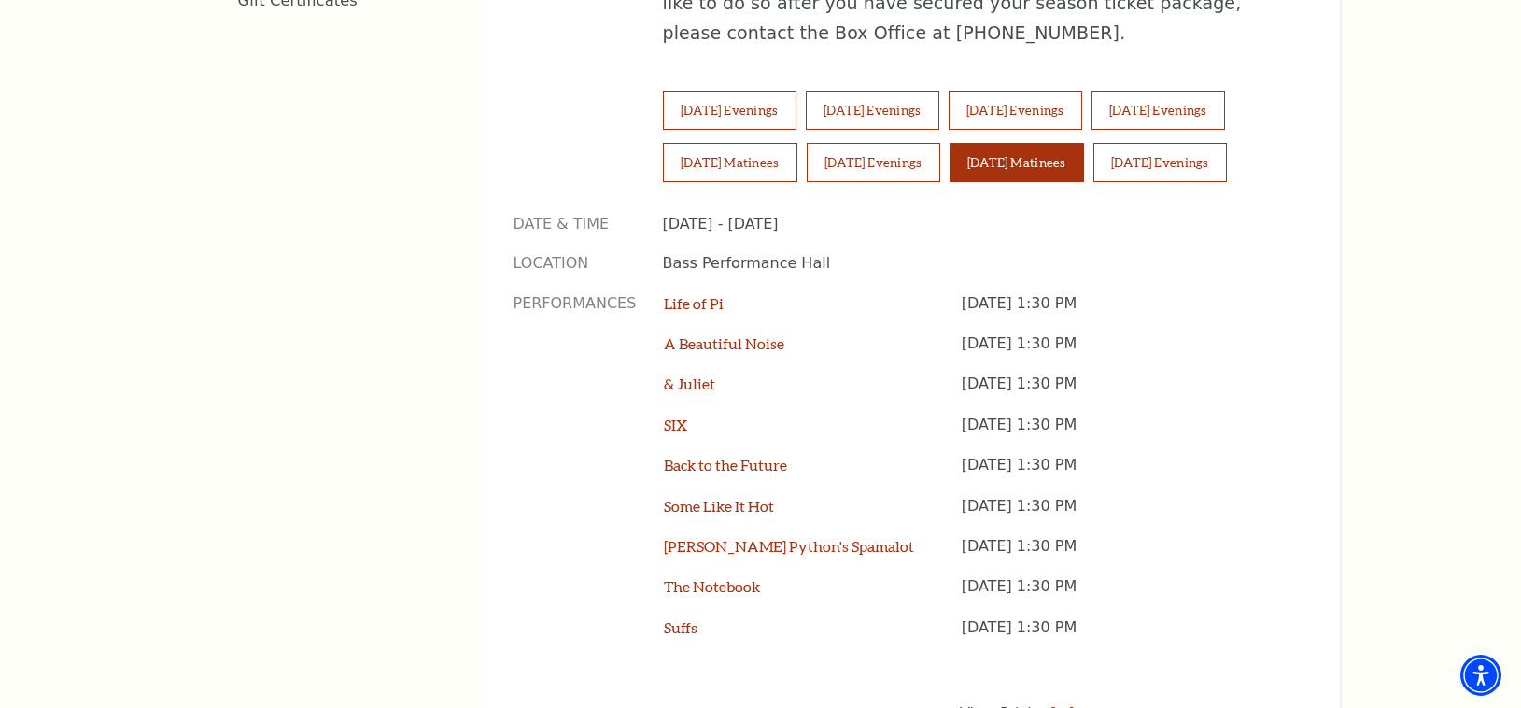
scroll to position [1418, 0]
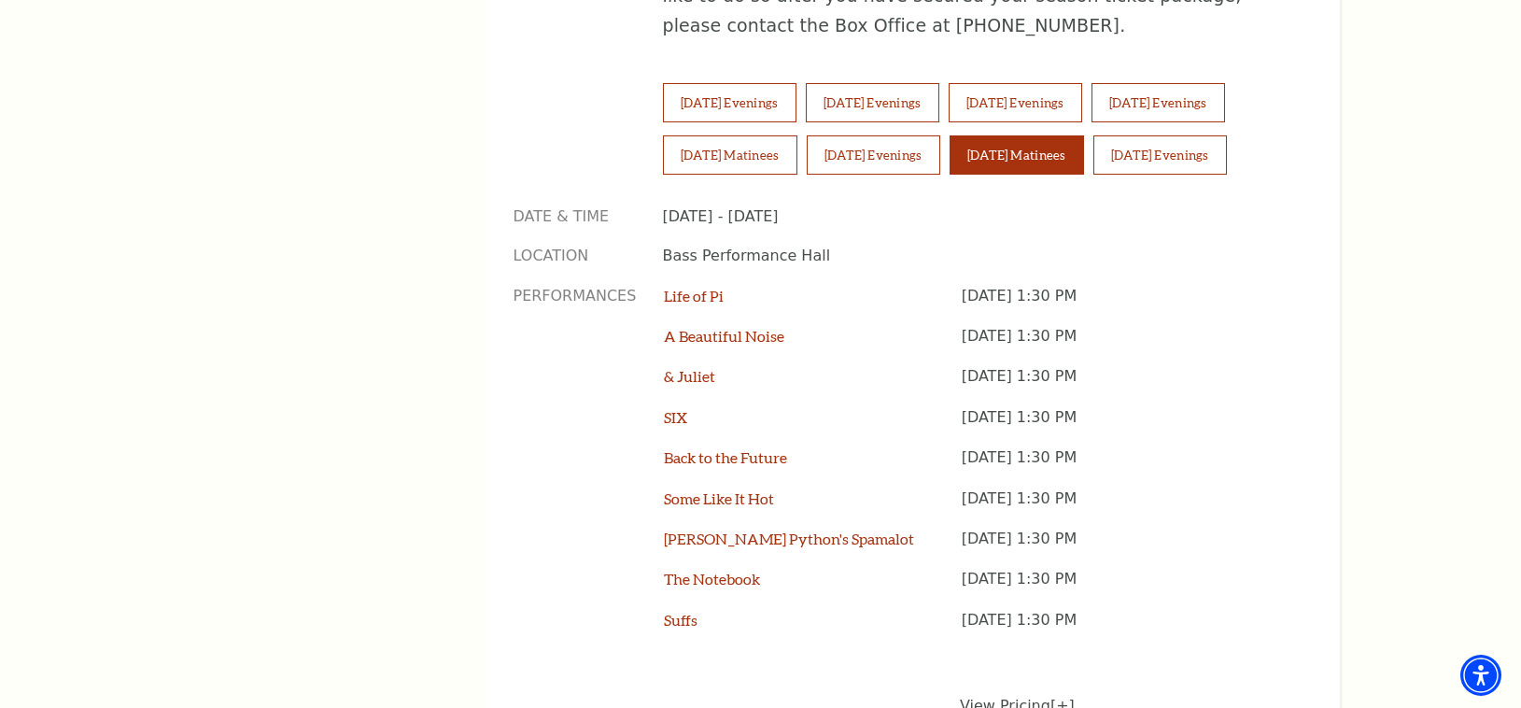
click at [1060, 697] on link "[+]" at bounding box center [1062, 706] width 24 height 18
click at [1185, 135] on button "[DATE] Evenings" at bounding box center [1160, 154] width 134 height 39
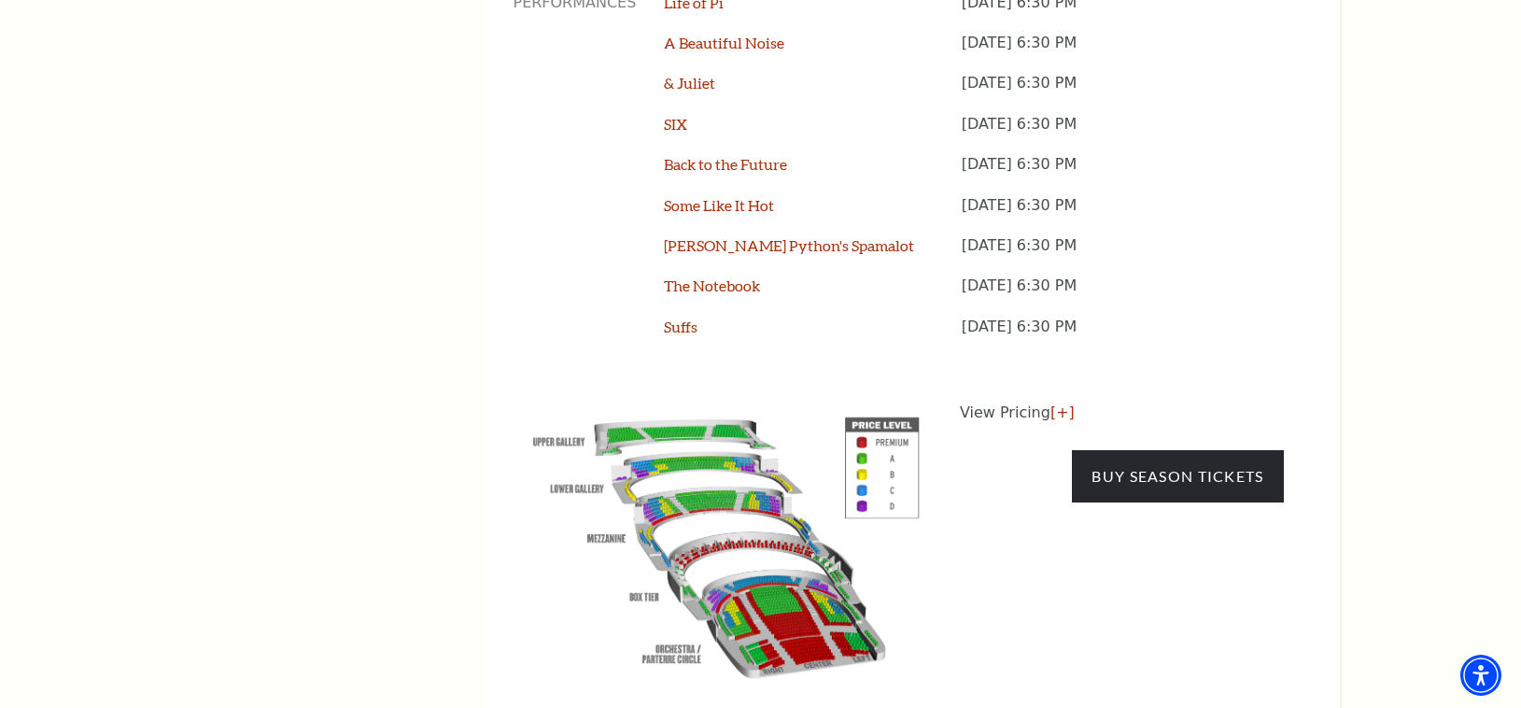
scroll to position [1742, 0]
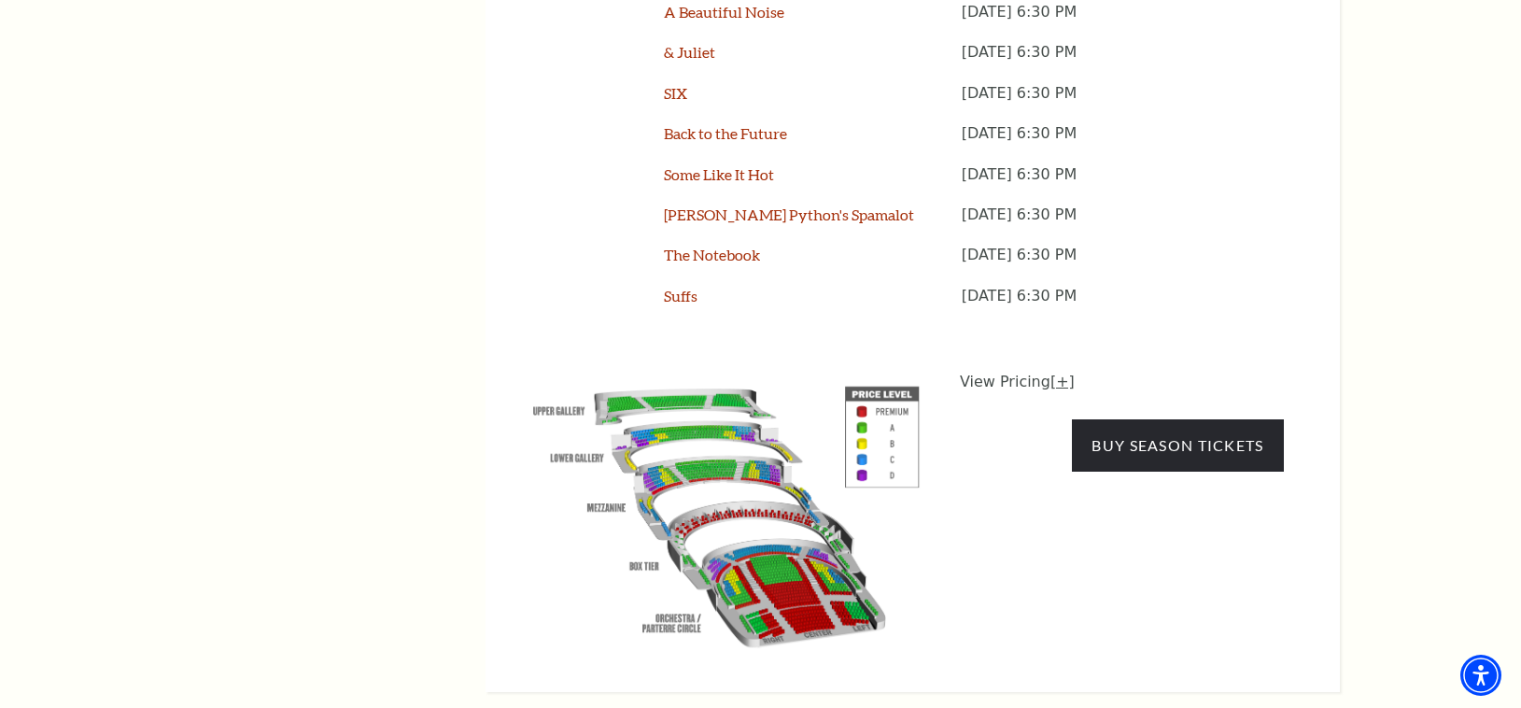
click at [1053, 373] on link "[+]" at bounding box center [1062, 382] width 24 height 18
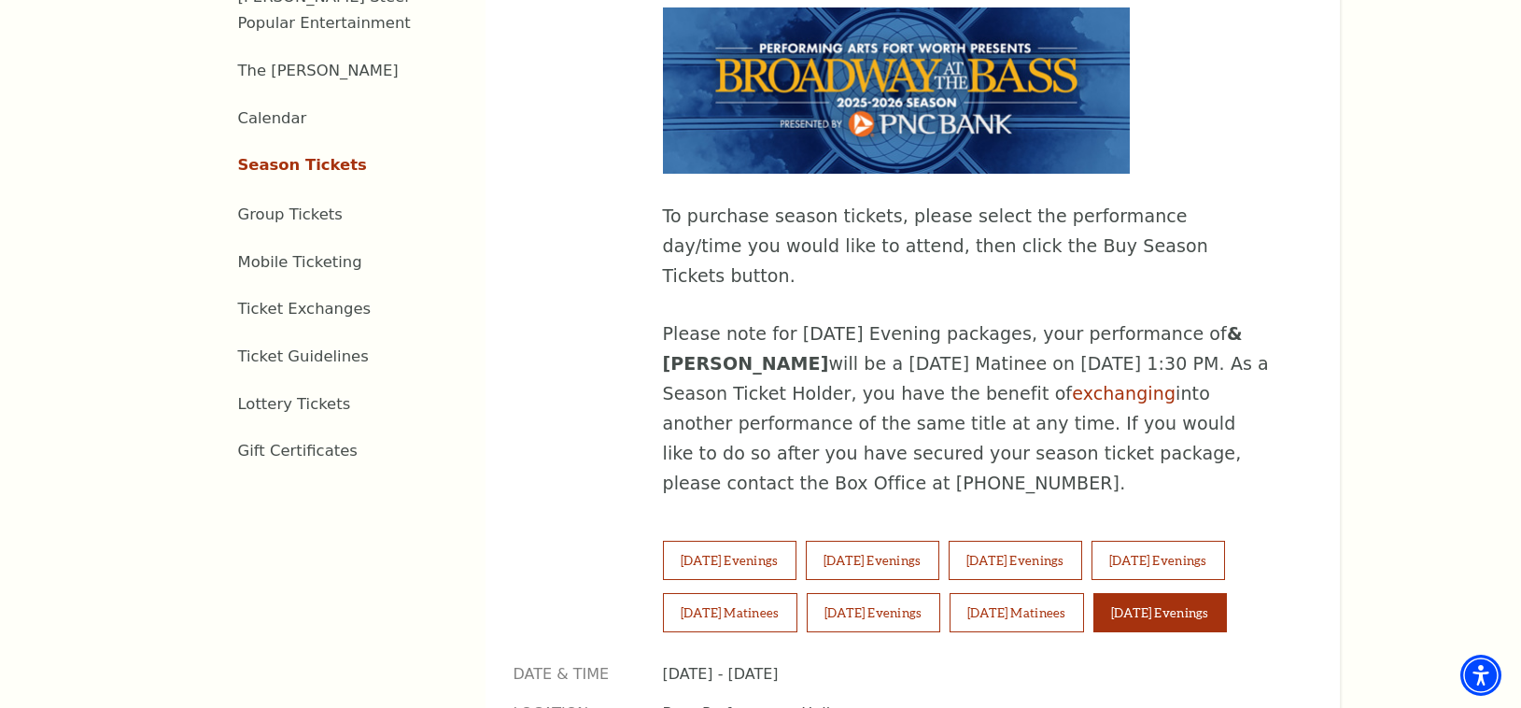
scroll to position [1098, 0]
